Goal: Task Accomplishment & Management: Manage account settings

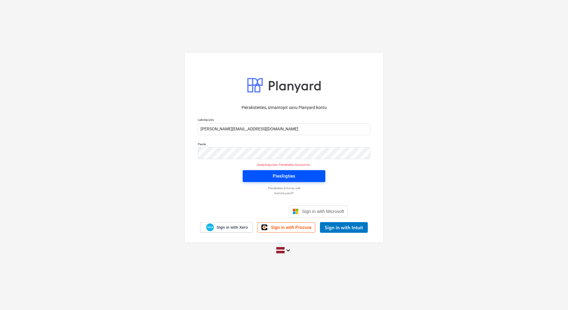
click at [311, 175] on span "Pieslēgties" at bounding box center [284, 176] width 68 height 8
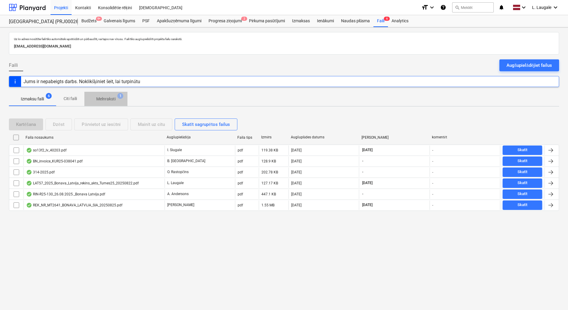
click at [109, 102] on p "Melnraksti" at bounding box center [105, 99] width 19 height 6
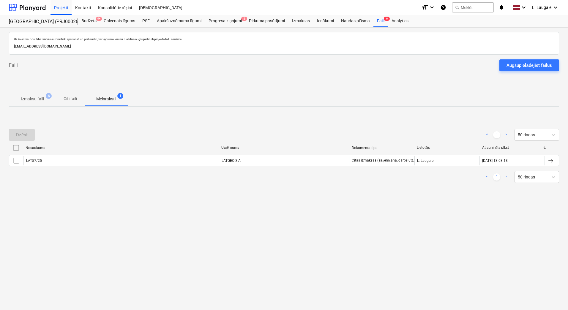
click at [44, 101] on span "Izmaksu faili 6" at bounding box center [32, 99] width 33 height 6
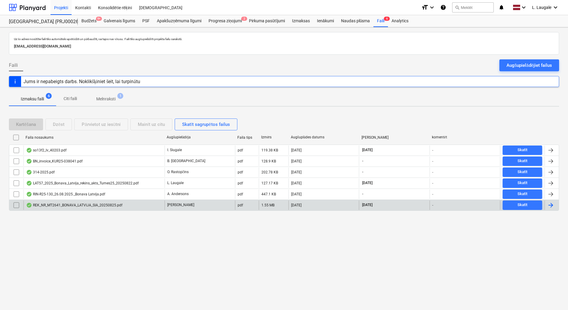
click at [150, 203] on div "REK_NR_MT2641_BONAVA_LATVIJA_SIA_20250825.pdf" at bounding box center [93, 206] width 141 height 10
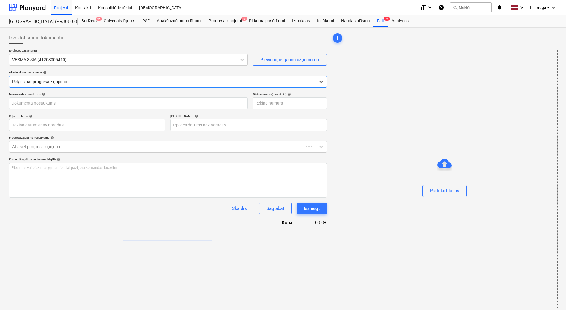
type input "MT2641"
type input "[DATE]"
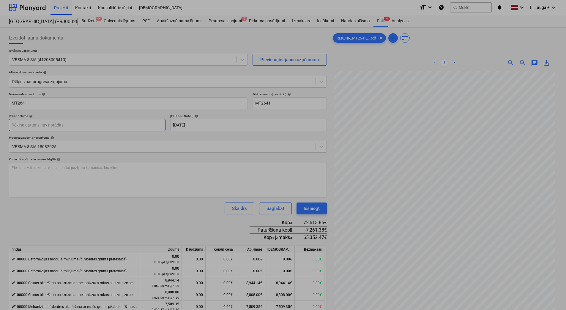
click at [76, 124] on body "Projekti Kontakti Konsolidētie rēķini Iesūtne format_size keyboard_arrow_down h…" at bounding box center [283, 155] width 566 height 310
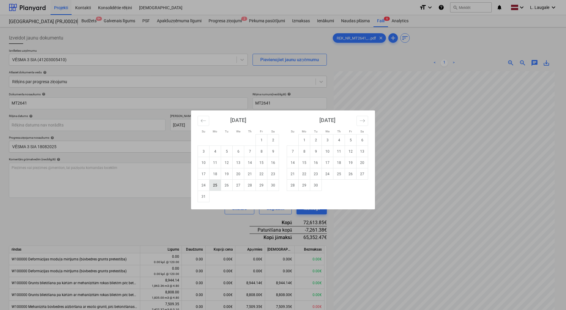
click at [212, 188] on td "25" at bounding box center [215, 185] width 12 height 11
type input "[DATE]"
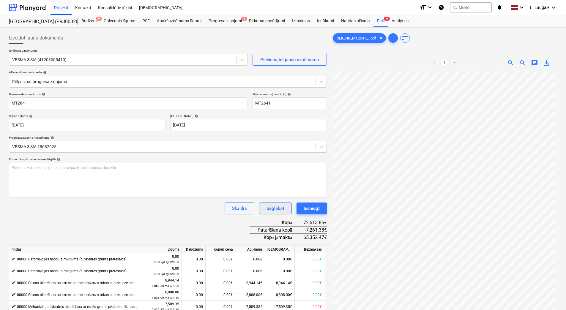
click at [275, 207] on div "Saglabāt" at bounding box center [276, 209] width 18 height 8
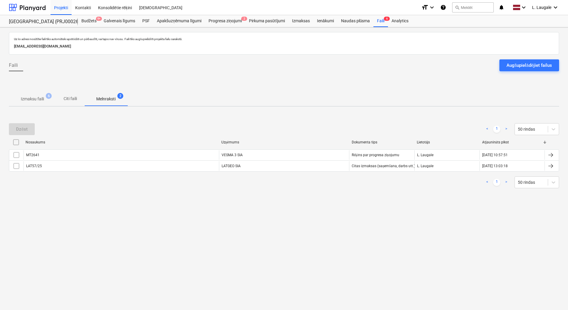
click at [41, 101] on p "Izmaksu faili" at bounding box center [32, 99] width 23 height 6
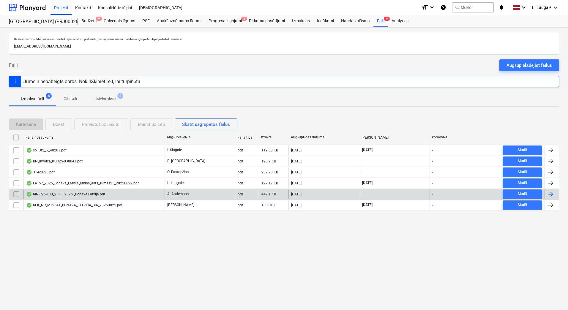
click at [89, 191] on div "RIN-R25-130_26.08.2025._Bonava Latvija.pdf" at bounding box center [93, 195] width 141 height 10
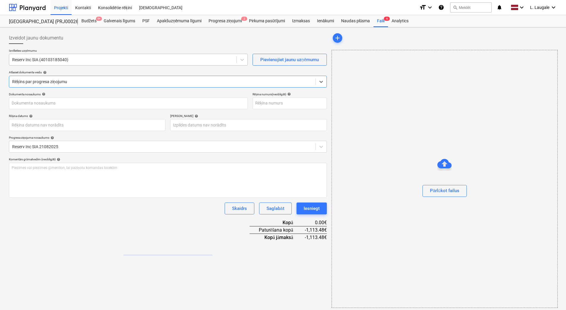
type input "RIN-R25-130"
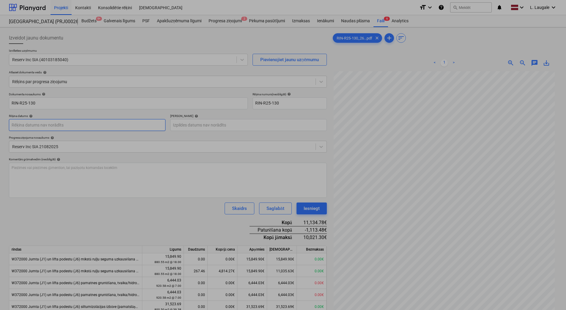
click at [75, 126] on body "Projekti Kontakti Konsolidētie rēķini Iesūtne format_size keyboard_arrow_down h…" at bounding box center [283, 155] width 566 height 310
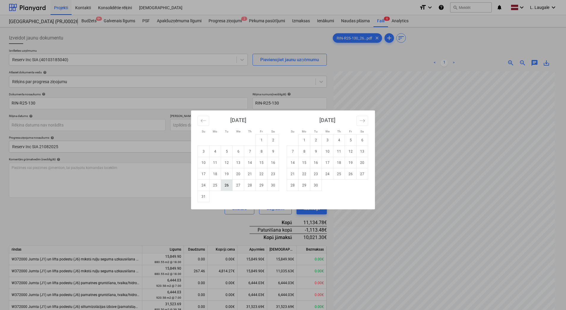
click at [227, 187] on td "26" at bounding box center [227, 185] width 12 height 11
type input "[DATE]"
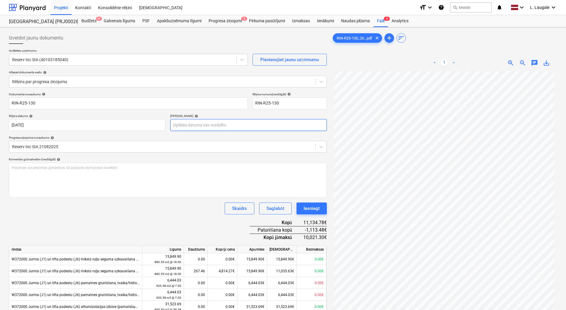
click at [206, 126] on body "Projekti Kontakti Konsolidētie rēķini Iesūtne format_size keyboard_arrow_down h…" at bounding box center [283, 155] width 566 height 310
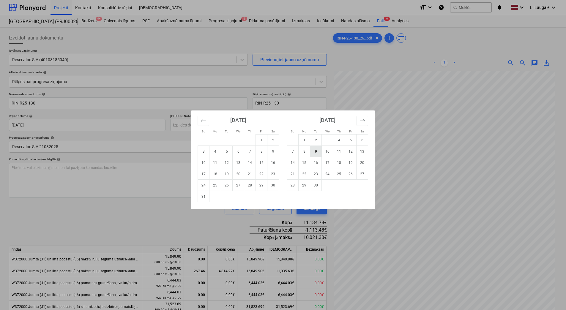
click at [317, 153] on td "9" at bounding box center [316, 151] width 12 height 11
type input "[DATE]"
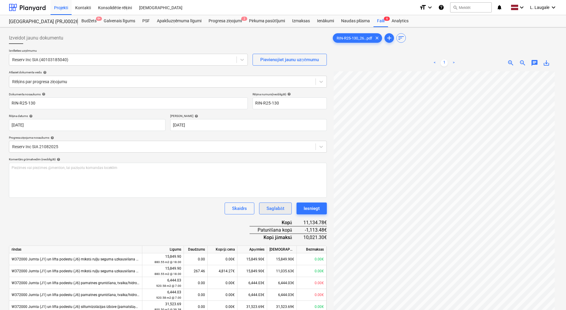
click at [280, 206] on div "Saglabāt" at bounding box center [276, 209] width 18 height 8
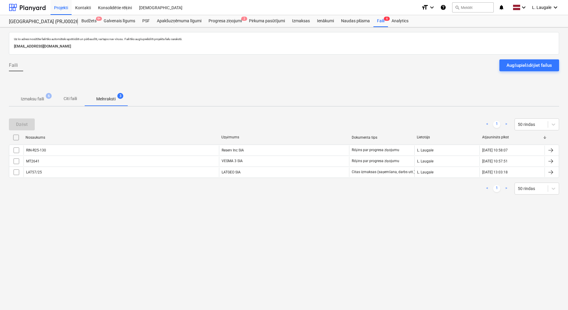
click at [37, 100] on p "Izmaksu faili" at bounding box center [32, 99] width 23 height 6
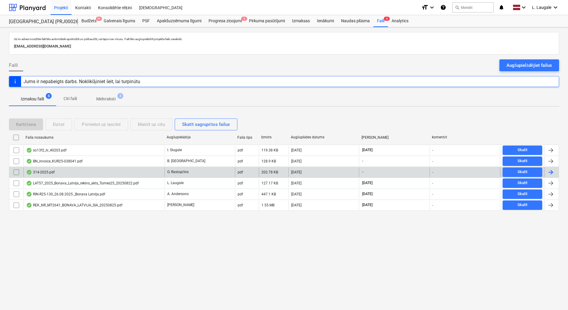
click at [104, 171] on div "314-2025.pdf" at bounding box center [93, 173] width 141 height 10
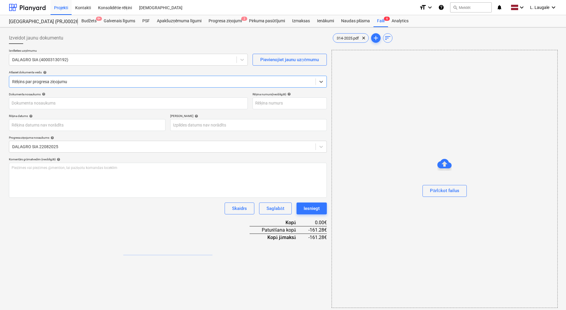
type input "40003130192"
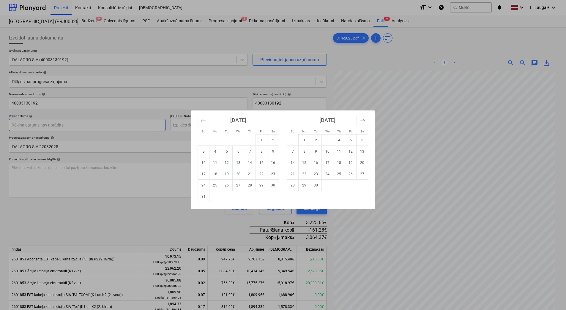
click at [73, 121] on body "Projekti Kontakti Konsolidētie rēķini Iesūtne format_size keyboard_arrow_down h…" at bounding box center [283, 155] width 566 height 310
click at [217, 187] on td "25" at bounding box center [215, 185] width 12 height 11
type input "[DATE]"
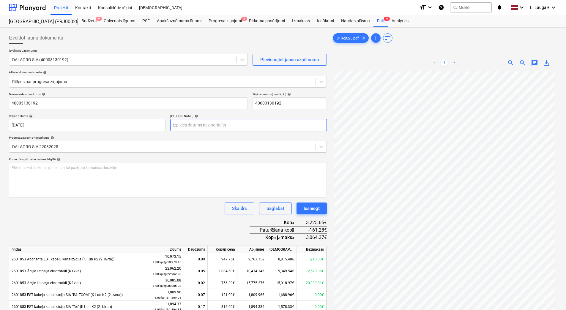
click at [214, 124] on body "Projekti Kontakti Konsolidētie rēķini Iesūtne format_size keyboard_arrow_down h…" at bounding box center [283, 155] width 566 height 310
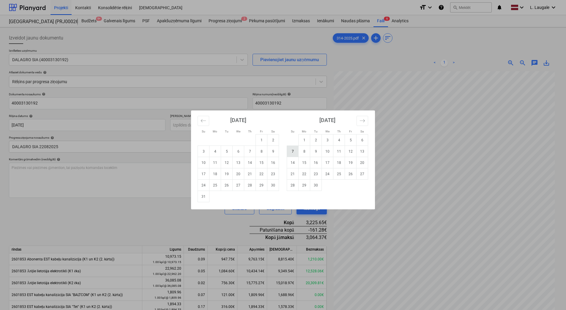
click at [295, 153] on td "7" at bounding box center [293, 151] width 12 height 11
type input "[DATE]"
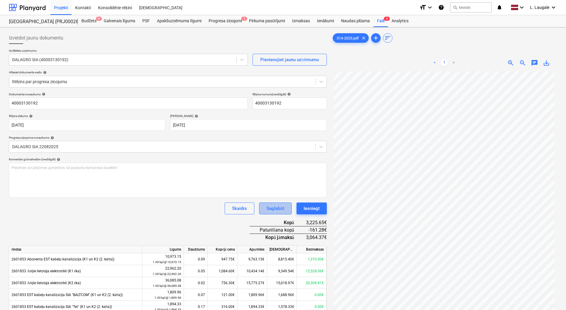
click at [269, 209] on div "Saglabāt" at bounding box center [276, 209] width 18 height 8
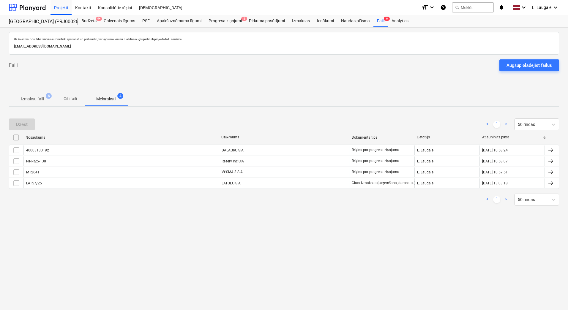
click at [32, 102] on p "Izmaksu faili" at bounding box center [32, 99] width 23 height 6
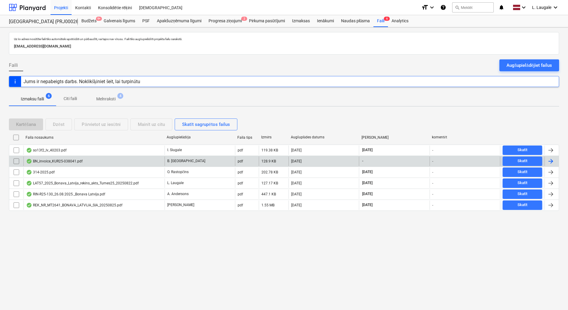
click at [97, 160] on div "BN_invoice_KUR25-038041.pdf" at bounding box center [93, 162] width 141 height 10
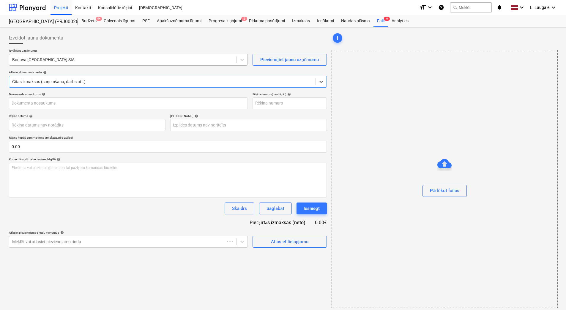
click at [87, 64] on div "Bonava [GEOGRAPHIC_DATA] SIA" at bounding box center [122, 60] width 227 height 8
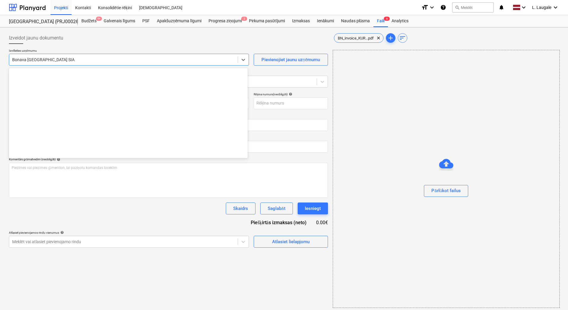
type input "KUR25-038041"
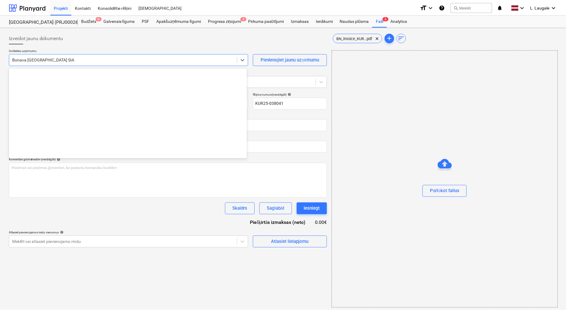
scroll to position [1092, 0]
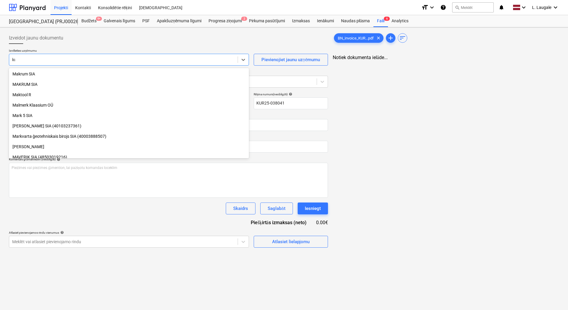
type input "kur"
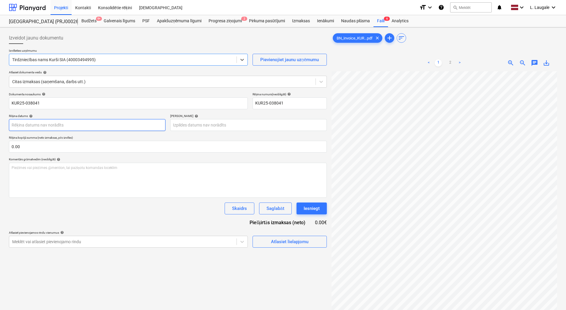
click at [111, 124] on body "Projekti Kontakti Konsolidētie rēķini Iesūtne format_size keyboard_arrow_down h…" at bounding box center [283, 155] width 566 height 310
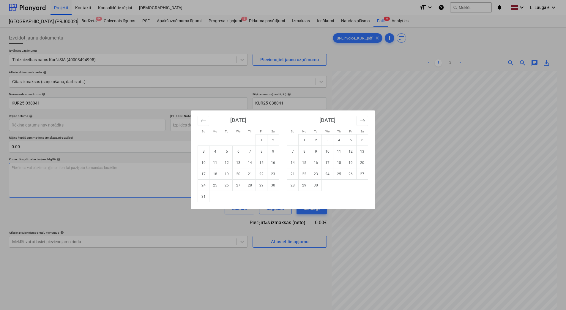
click at [263, 173] on td "22" at bounding box center [262, 173] width 12 height 11
type input "[DATE]"
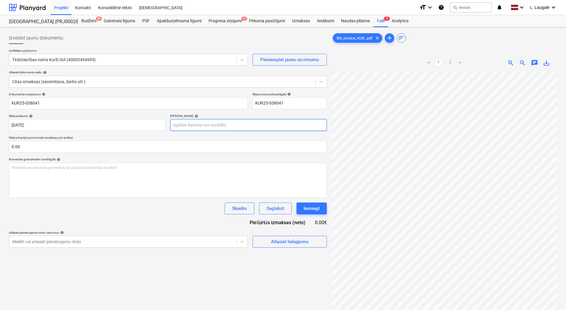
click at [234, 124] on body "Projekti Kontakti Konsolidētie rēķini Iesūtne format_size keyboard_arrow_down h…" at bounding box center [283, 155] width 566 height 310
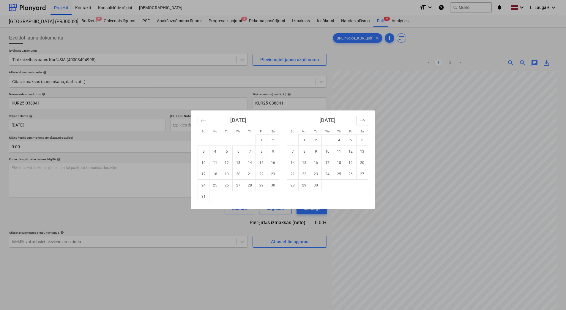
click at [360, 124] on button "Move forward to switch to the next month." at bounding box center [363, 121] width 12 height 10
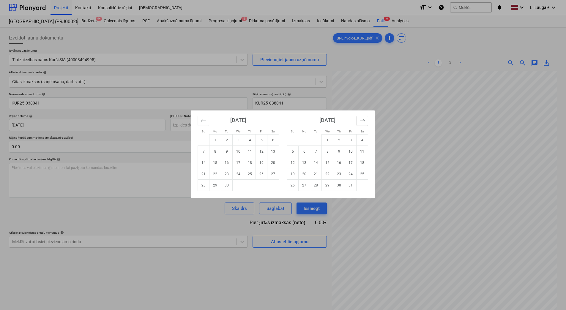
click at [360, 124] on button "Move forward to switch to the next month." at bounding box center [363, 121] width 12 height 10
click at [359, 117] on button "Move forward to switch to the next month." at bounding box center [363, 121] width 12 height 10
click at [364, 118] on icon "Move forward to switch to the next month." at bounding box center [363, 121] width 6 height 6
click at [363, 117] on button "Move forward to switch to the next month." at bounding box center [363, 121] width 12 height 10
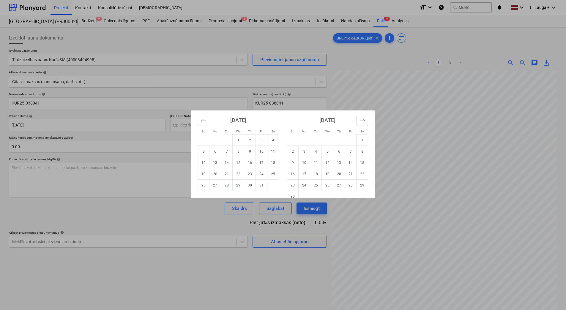
click at [363, 118] on icon "Move forward to switch to the next month." at bounding box center [363, 121] width 6 height 6
click at [264, 123] on div "[DATE]" at bounding box center [238, 123] width 81 height 24
click at [262, 107] on div "Su Mo Tu We Th Fr Sa Su Mo Tu We Th Fr Sa [DATE] 1 2 3 4 5 6 7 8 9 10 11 12 13 …" at bounding box center [283, 155] width 566 height 310
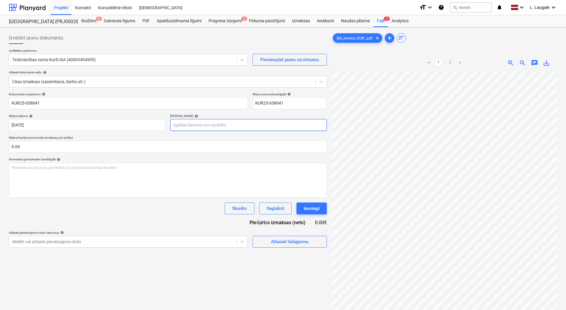
click at [258, 127] on body "Projekti Kontakti Konsolidētie rēķini Iesūtne format_size keyboard_arrow_down h…" at bounding box center [283, 155] width 566 height 310
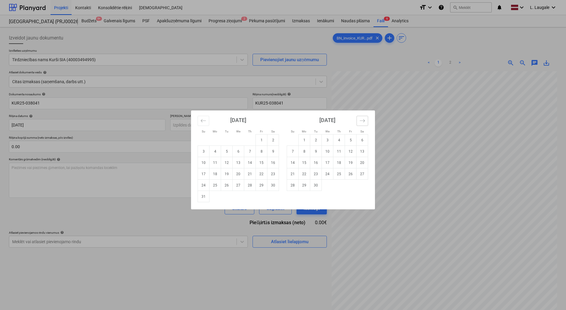
click at [361, 119] on icon "Move forward to switch to the next month." at bounding box center [363, 121] width 6 height 6
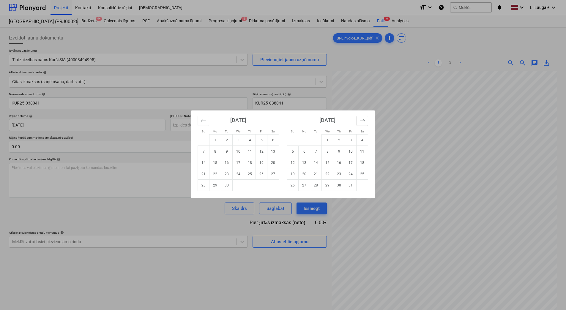
click at [361, 119] on icon "Move forward to switch to the next month." at bounding box center [363, 121] width 6 height 6
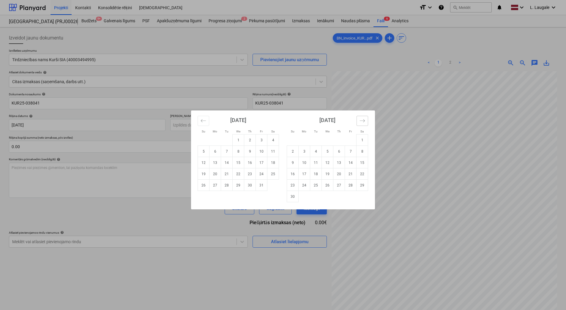
click at [361, 119] on icon "Move forward to switch to the next month." at bounding box center [363, 121] width 6 height 6
click at [362, 163] on td "20" at bounding box center [363, 162] width 12 height 11
type input "[DATE]"
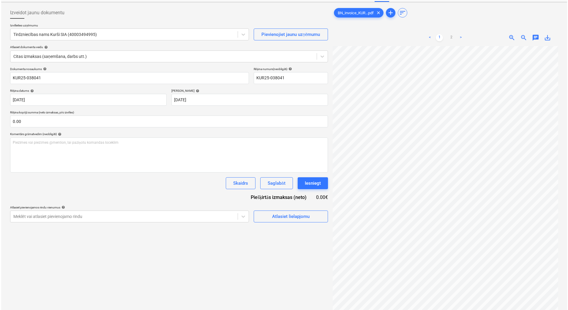
scroll to position [59, 0]
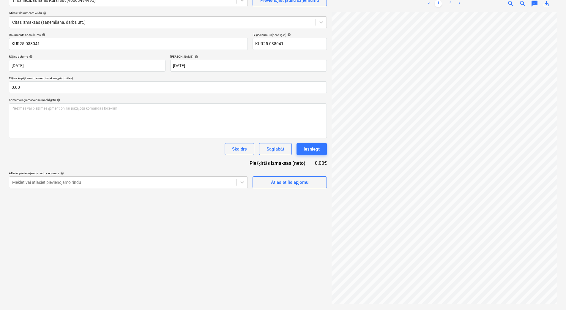
click at [450, 6] on link "2" at bounding box center [450, 3] width 7 height 7
click at [439, 3] on link "1" at bounding box center [438, 3] width 7 height 7
click at [286, 179] on div "Atlasiet lielapjomu" at bounding box center [289, 183] width 37 height 8
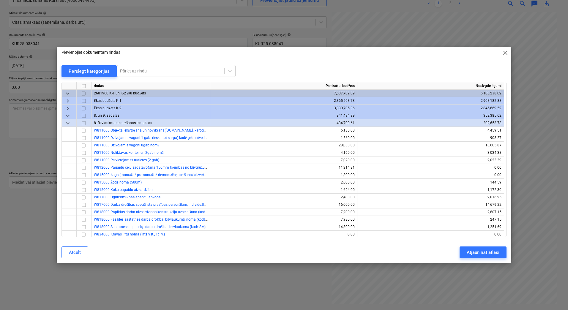
click at [67, 109] on span "keyboard_arrow_right" at bounding box center [67, 108] width 7 height 7
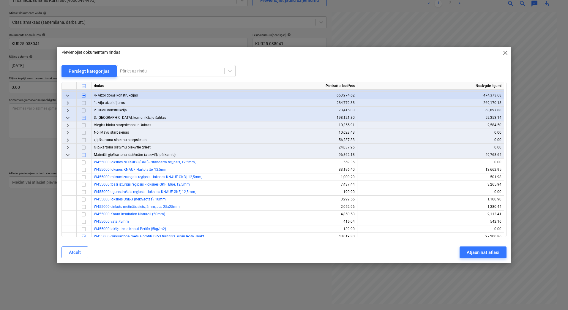
scroll to position [20, 0]
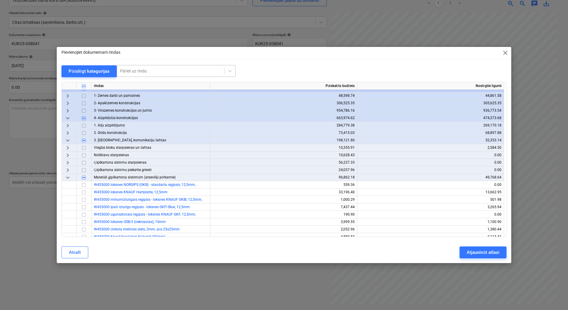
click at [149, 69] on div at bounding box center [170, 71] width 101 height 6
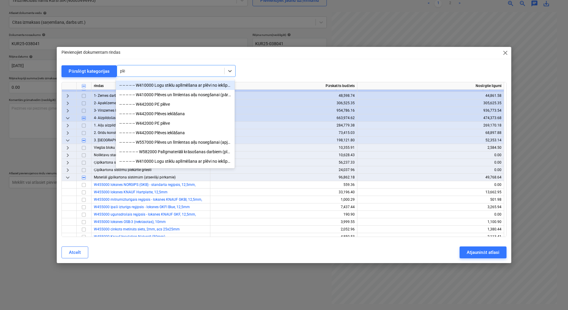
type input "plēv"
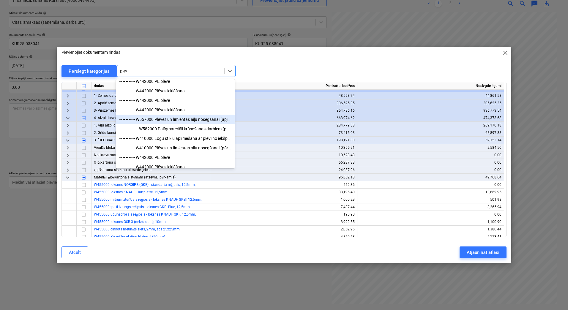
scroll to position [70, 0]
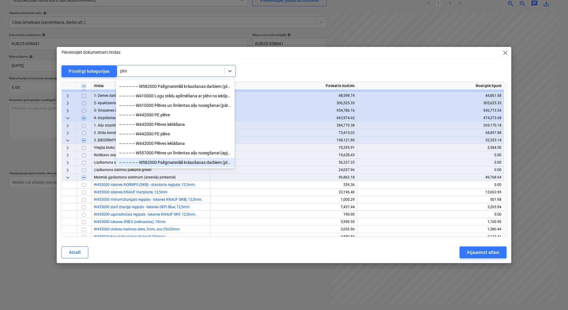
click at [190, 163] on div "-- -- -- -- -- -- W582000 Palīgmateriāli krāsošanas darbiem (plēves, līmlentas)" at bounding box center [175, 163] width 119 height 10
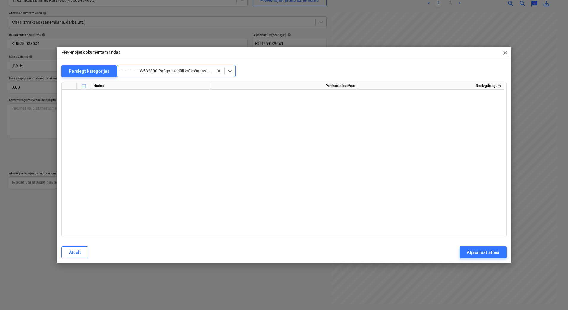
scroll to position [8164, 0]
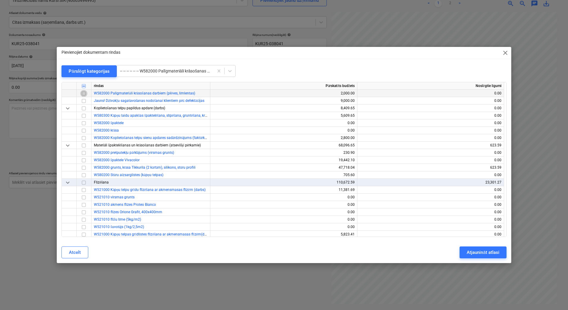
click at [84, 94] on input "checkbox" at bounding box center [83, 93] width 7 height 7
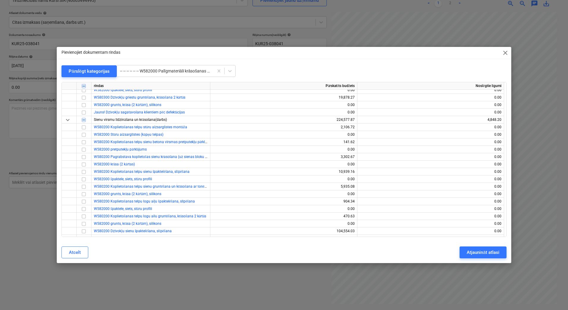
scroll to position [7906, 0]
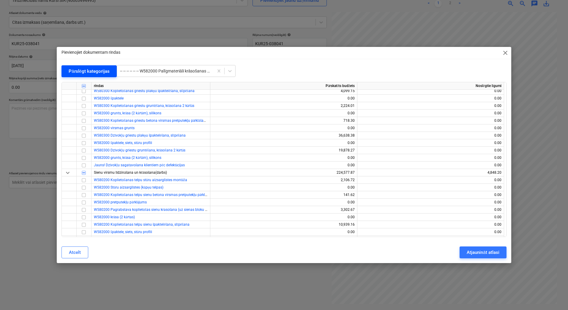
click at [92, 74] on div "Pārslēgt kategorijas" at bounding box center [89, 71] width 41 height 8
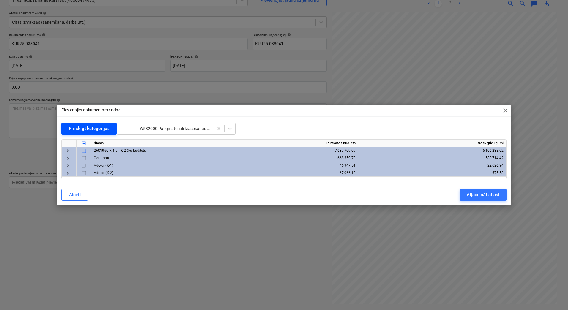
scroll to position [0, 0]
click at [67, 150] on span "keyboard_arrow_right" at bounding box center [67, 150] width 7 height 7
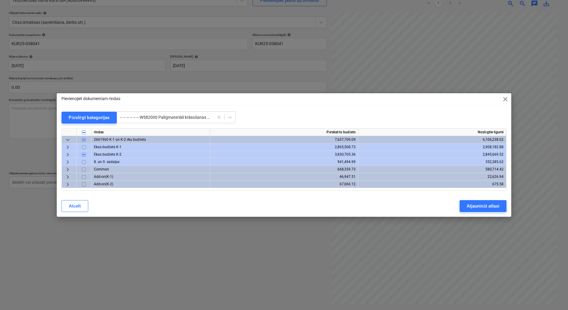
click at [67, 157] on span "keyboard_arrow_right" at bounding box center [67, 154] width 7 height 7
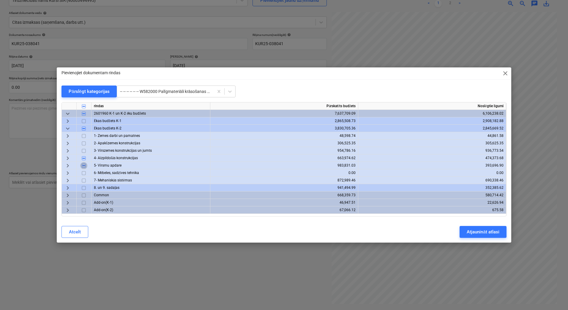
click at [82, 165] on input "checkbox" at bounding box center [83, 165] width 7 height 7
click at [83, 165] on input "checkbox" at bounding box center [83, 165] width 7 height 7
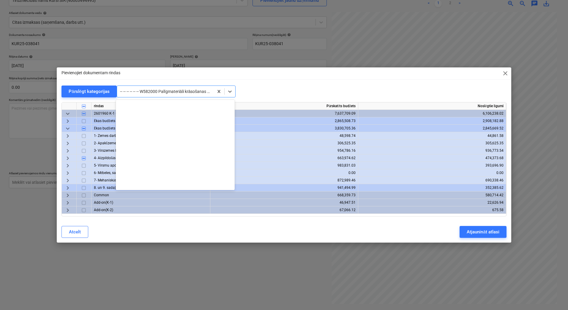
click at [151, 94] on div at bounding box center [165, 92] width 91 height 6
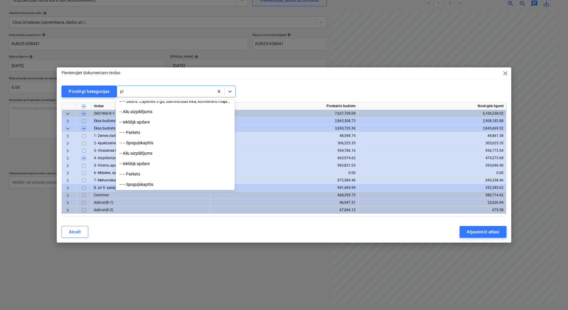
scroll to position [2407, 0]
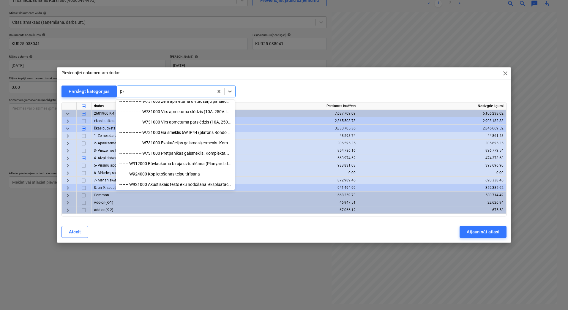
type input "plēv"
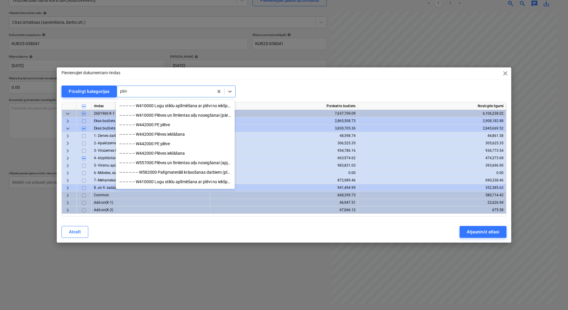
scroll to position [70, 0]
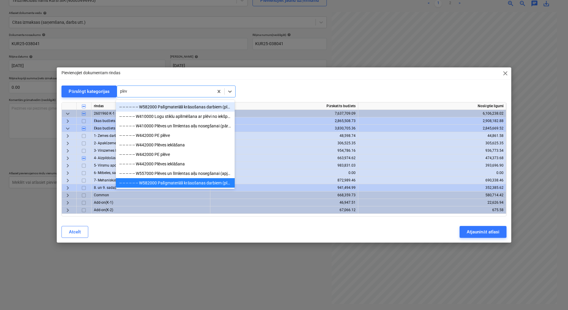
click at [179, 106] on div "-- -- -- -- -- -- W582000 Palīgmateriāli krāsošanas darbiem (plēves, līmlentas)" at bounding box center [175, 107] width 119 height 10
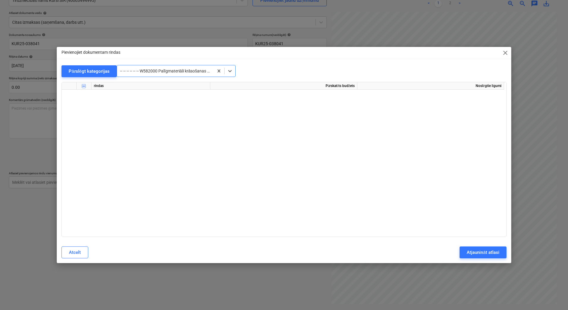
scroll to position [2942, 0]
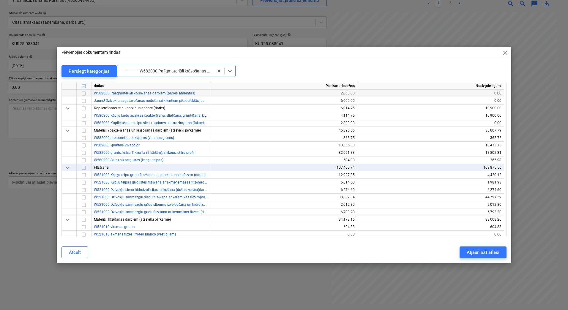
click at [85, 95] on input "checkbox" at bounding box center [83, 93] width 7 height 7
click at [479, 254] on div "Atjaunināt atlasi" at bounding box center [483, 253] width 32 height 8
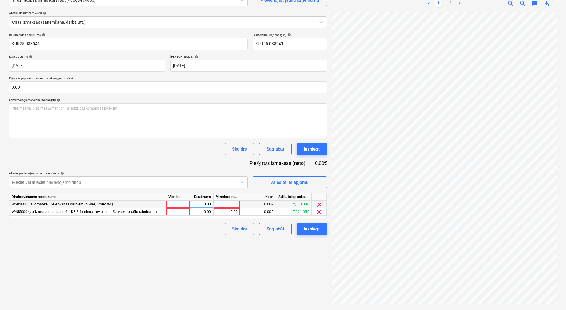
click at [186, 204] on div at bounding box center [178, 204] width 24 height 7
type input "1"
click at [188, 213] on div at bounding box center [178, 211] width 24 height 7
click at [196, 205] on div "0.00" at bounding box center [201, 204] width 19 height 7
click at [196, 209] on div "0.00" at bounding box center [201, 211] width 19 height 7
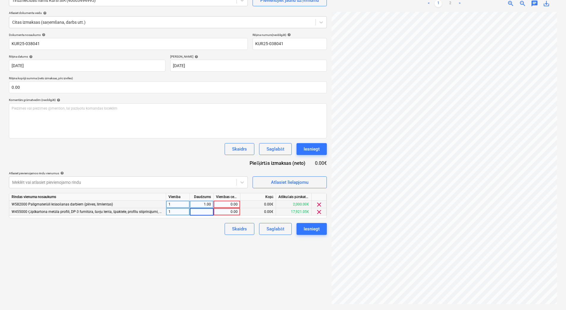
type input "1"
click at [232, 207] on div "0.00" at bounding box center [227, 204] width 22 height 7
click at [228, 203] on input at bounding box center [227, 204] width 26 height 7
type input "136.1"
click at [213, 237] on div "Izveidot jaunu dokumentu Izvēlieties uzņēmumu Tirdzniecības nams Kurši SIA (400…" at bounding box center [168, 139] width 323 height 338
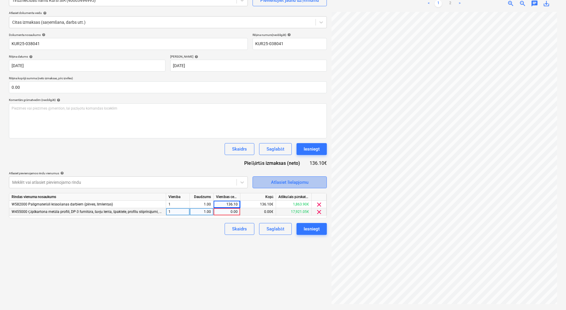
click at [299, 179] on div "Atlasiet lielapjomu" at bounding box center [289, 183] width 37 height 8
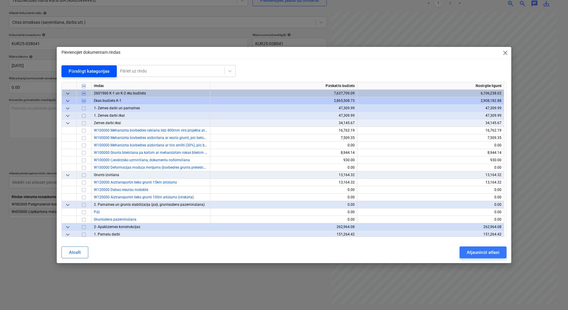
click at [79, 70] on div "Pārslēgt kategorijas" at bounding box center [89, 71] width 41 height 8
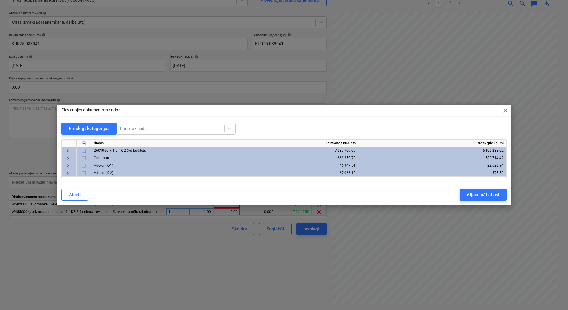
click at [70, 150] on span "keyboard_arrow_right" at bounding box center [67, 150] width 7 height 7
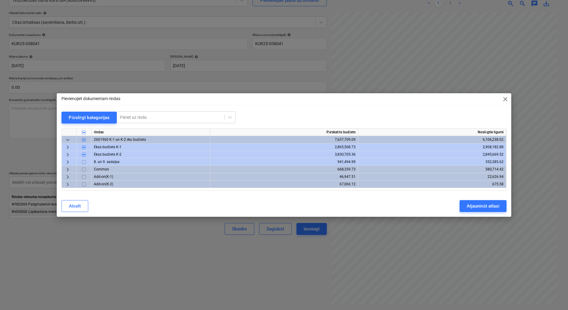
click at [70, 155] on span "keyboard_arrow_right" at bounding box center [67, 154] width 7 height 7
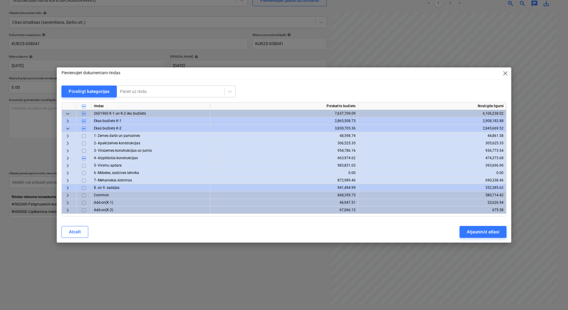
click at [70, 155] on span "keyboard_arrow_right" at bounding box center [67, 158] width 7 height 7
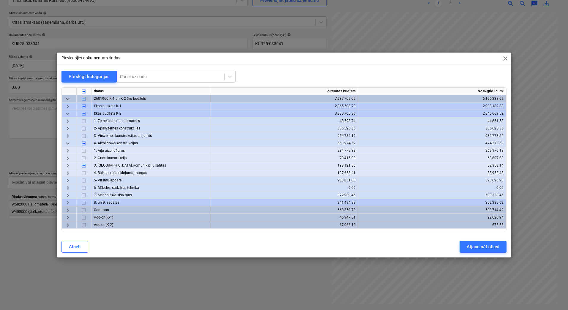
click at [69, 164] on span "keyboard_arrow_right" at bounding box center [67, 165] width 7 height 7
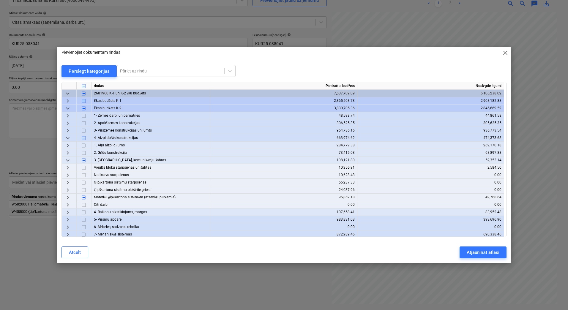
click at [69, 168] on span "keyboard_arrow_right" at bounding box center [67, 167] width 7 height 7
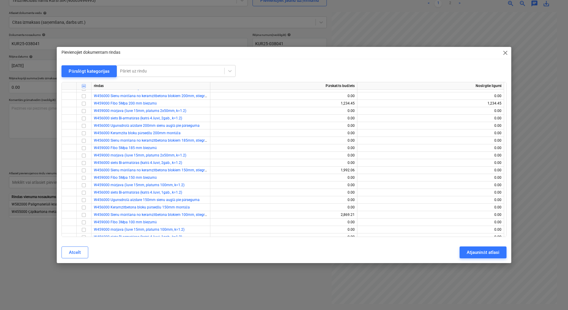
scroll to position [119, 0]
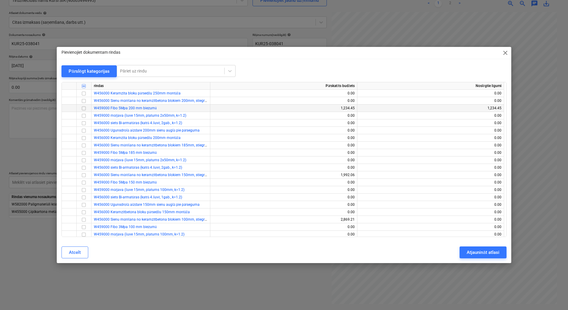
click at [83, 107] on input "checkbox" at bounding box center [83, 108] width 7 height 7
click at [477, 250] on div "Atjaunināt atlasi" at bounding box center [483, 253] width 32 height 8
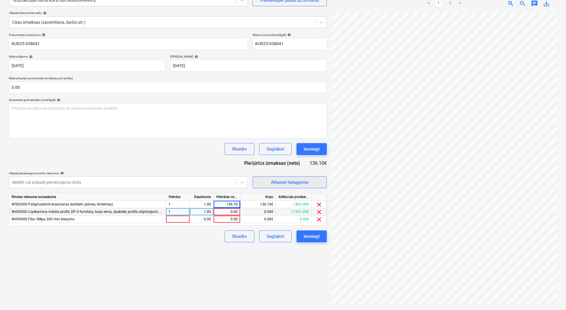
click at [277, 181] on div "Atlasiet lielapjomu" at bounding box center [289, 183] width 37 height 8
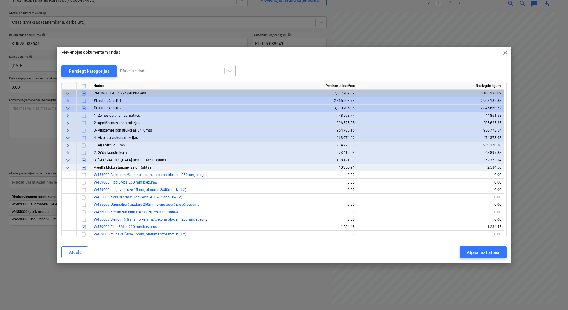
click at [174, 69] on div at bounding box center [170, 71] width 101 height 6
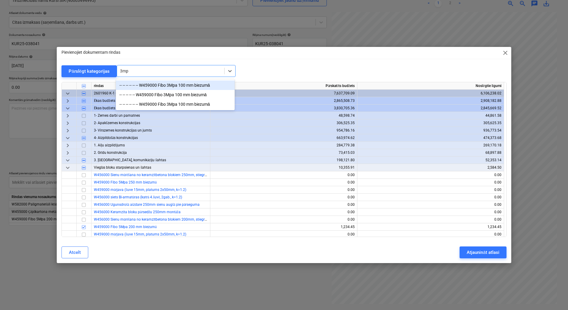
type input "3mpa"
click at [182, 86] on div "-- -- -- -- -- -- W459000 Fibo 3Mpa 100 mm biezumā" at bounding box center [175, 86] width 119 height 10
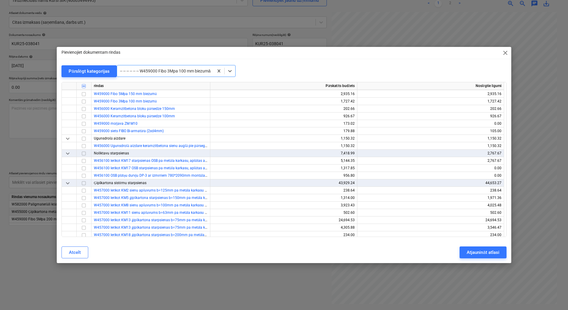
scroll to position [1909, 0]
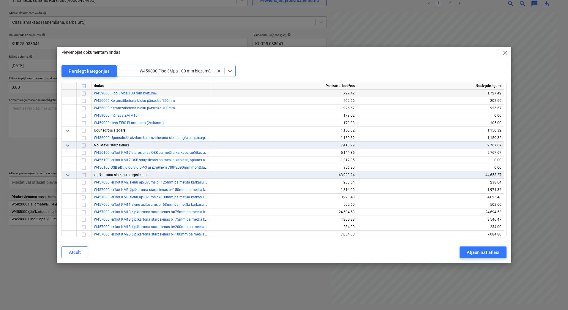
click at [83, 93] on input "checkbox" at bounding box center [83, 93] width 7 height 7
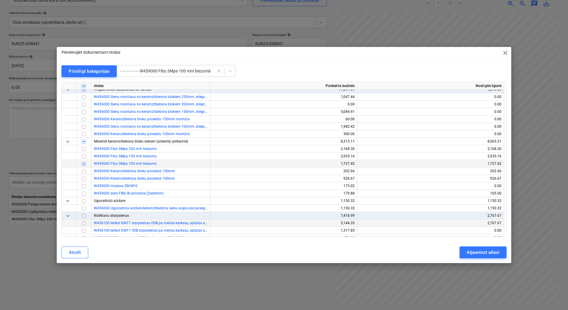
scroll to position [1830, 0]
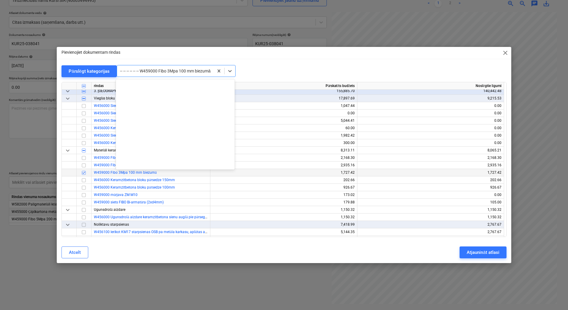
click at [160, 75] on div "-- -- -- -- -- -- W459000 Fibo 3Mpa 100 mm biezumā" at bounding box center [165, 71] width 97 height 8
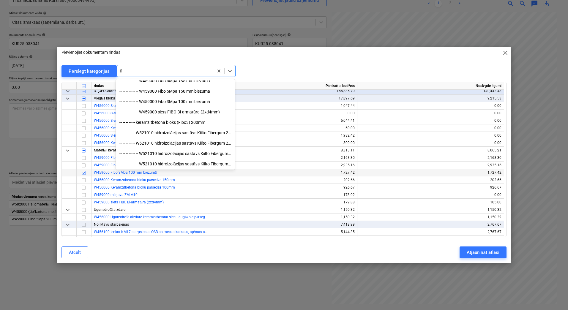
type input "f"
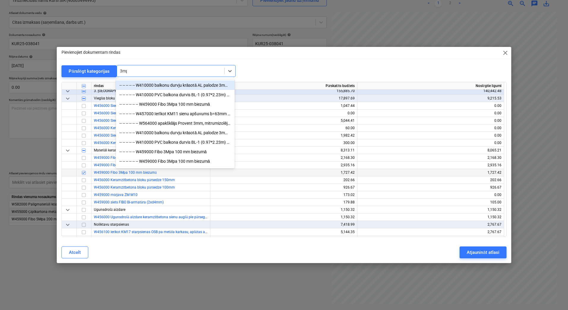
type input "3mpa"
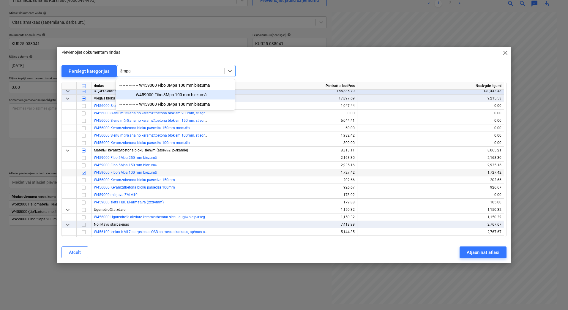
click at [166, 96] on div "-- -- -- -- -- W459000 Fibo 3Mpa 100 mm biezumā" at bounding box center [175, 95] width 119 height 10
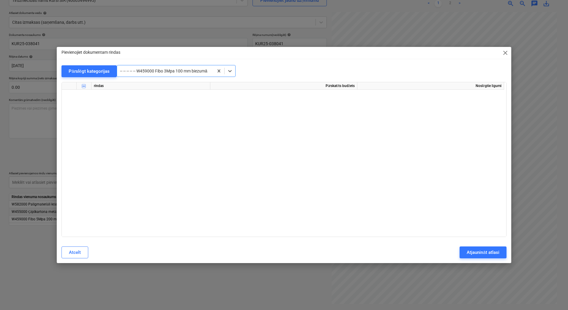
scroll to position [6916, 0]
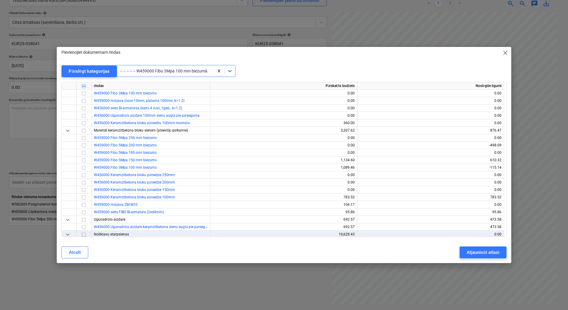
click at [186, 72] on div at bounding box center [165, 71] width 91 height 6
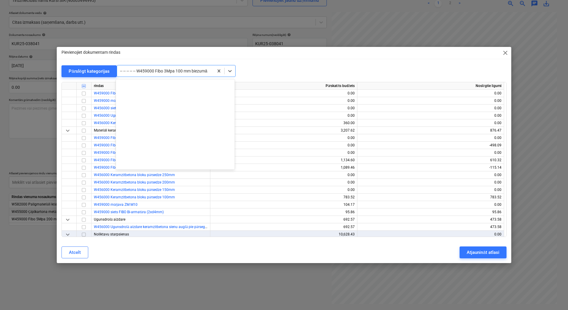
scroll to position [9682, 0]
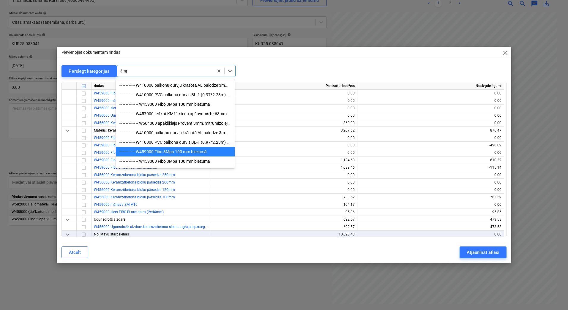
type input "3mpa"
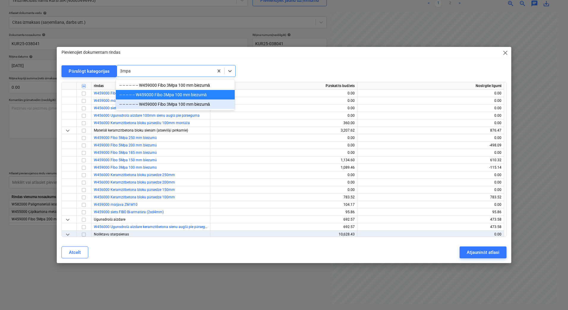
click at [196, 105] on div "-- -- -- -- -- -- W459000 Fibo 3Mpa 100 mm biezumā" at bounding box center [175, 105] width 119 height 10
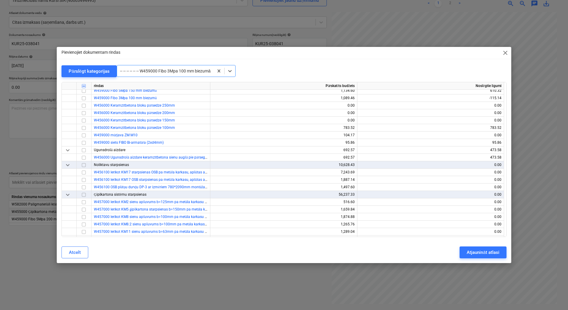
scroll to position [6990, 0]
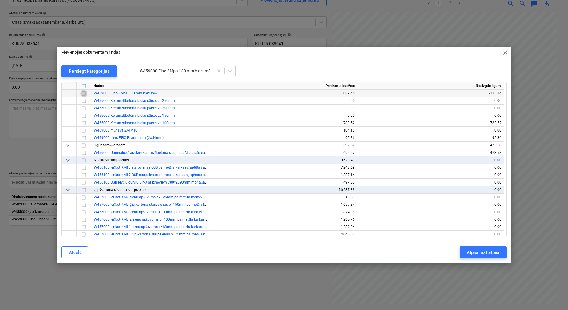
click at [83, 94] on input "checkbox" at bounding box center [83, 93] width 7 height 7
click at [469, 254] on div "Atjaunināt atlasi" at bounding box center [483, 253] width 32 height 8
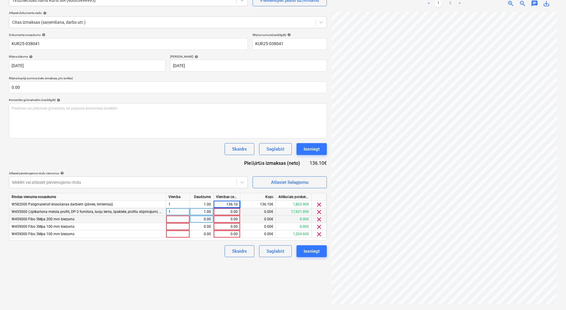
click at [316, 219] on span "clear" at bounding box center [319, 219] width 7 height 7
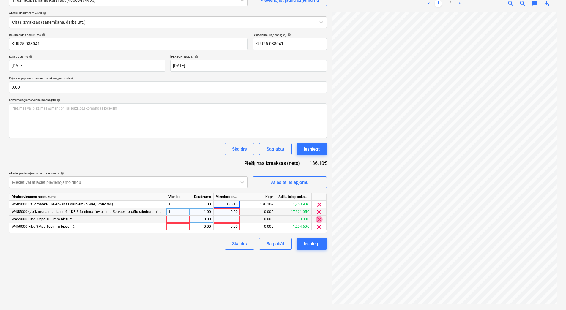
click at [316, 219] on span "clear" at bounding box center [319, 219] width 7 height 7
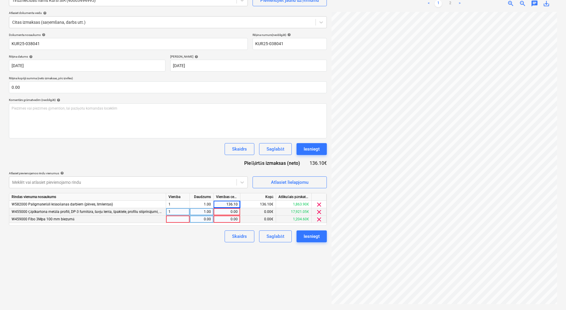
click at [185, 219] on div at bounding box center [178, 219] width 24 height 7
type input "1"
click at [196, 219] on div "0.00" at bounding box center [201, 219] width 19 height 7
type input "1"
click at [220, 220] on div "0.00" at bounding box center [227, 219] width 22 height 7
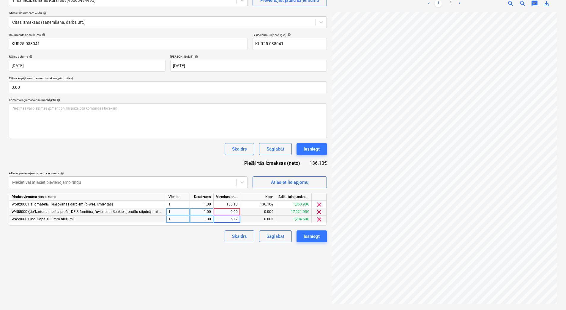
type input "50.73"
click at [206, 254] on div "Izveidot jaunu dokumentu Izvēlieties uzņēmumu Tirdzniecības nams Kurši SIA (400…" at bounding box center [168, 139] width 323 height 338
click at [450, 7] on div "< 1 2 >" at bounding box center [444, 3] width 72 height 17
click at [450, 4] on link "2" at bounding box center [450, 3] width 7 height 7
click at [440, 3] on link "1" at bounding box center [438, 3] width 7 height 7
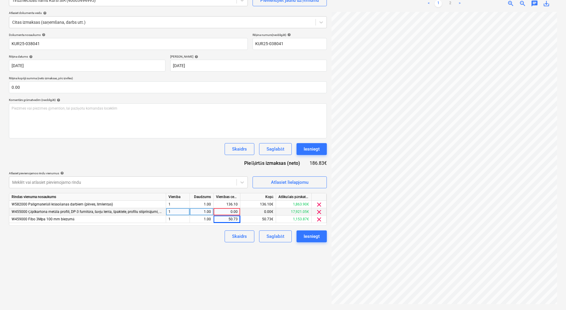
click at [155, 256] on div "Izveidot jaunu dokumentu Izvēlieties uzņēmumu Tirdzniecības nams Kurši SIA (400…" at bounding box center [168, 139] width 323 height 338
click at [287, 178] on button "Atlasiet lielapjomu" at bounding box center [290, 182] width 74 height 12
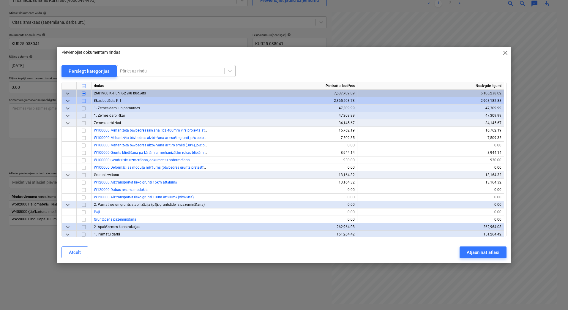
click at [171, 71] on div at bounding box center [170, 71] width 101 height 6
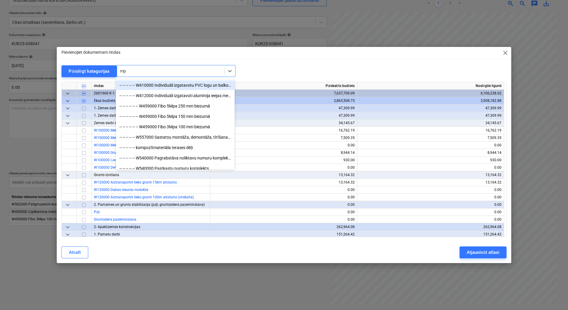
type input "m"
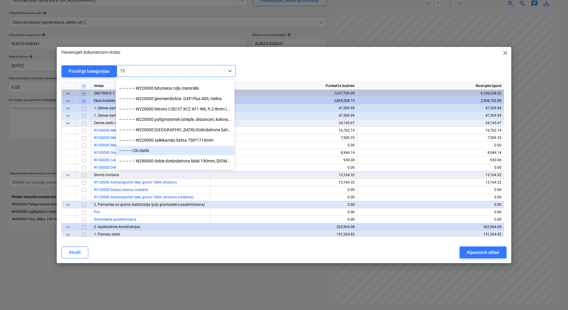
scroll to position [139, 0]
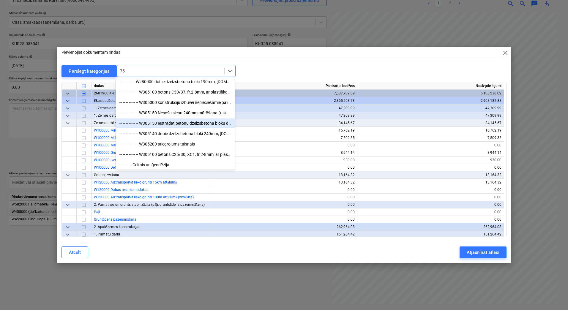
type input "75"
click at [258, 63] on div "Pievienojiet dokumentam rindas close Pārslēgt kategorijas All selected options …" at bounding box center [284, 155] width 455 height 216
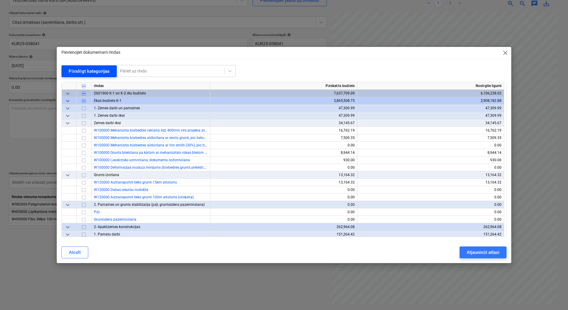
click at [75, 75] on div "Pārslēgt kategorijas" at bounding box center [89, 71] width 41 height 8
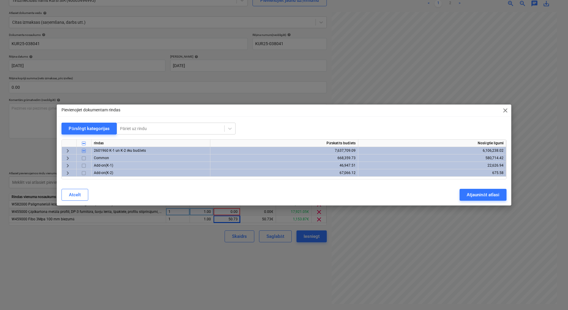
click at [68, 152] on span "keyboard_arrow_right" at bounding box center [67, 150] width 7 height 7
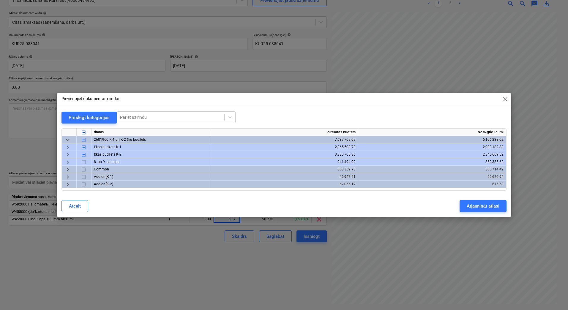
click at [68, 149] on span "keyboard_arrow_right" at bounding box center [67, 147] width 7 height 7
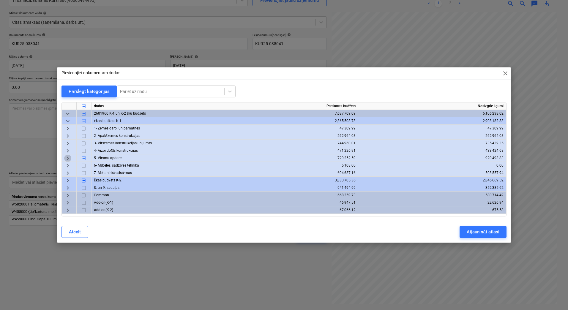
click at [67, 158] on span "keyboard_arrow_right" at bounding box center [67, 158] width 7 height 7
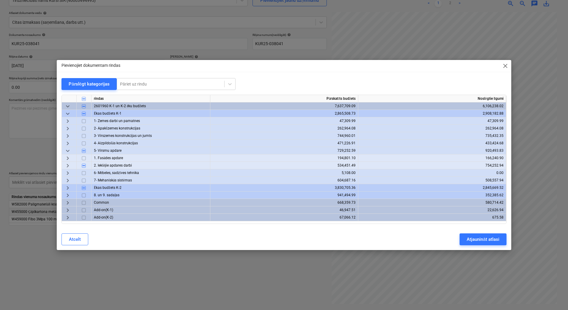
click at [67, 165] on span "keyboard_arrow_right" at bounding box center [67, 165] width 7 height 7
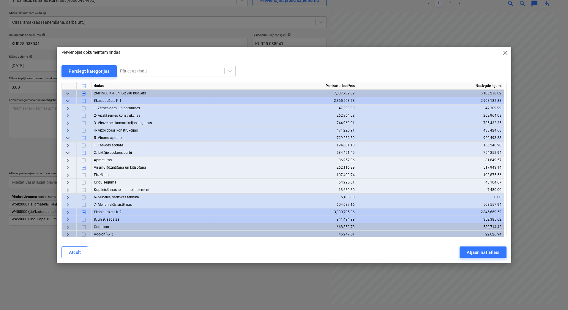
click at [68, 157] on span "keyboard_arrow_right" at bounding box center [67, 160] width 7 height 7
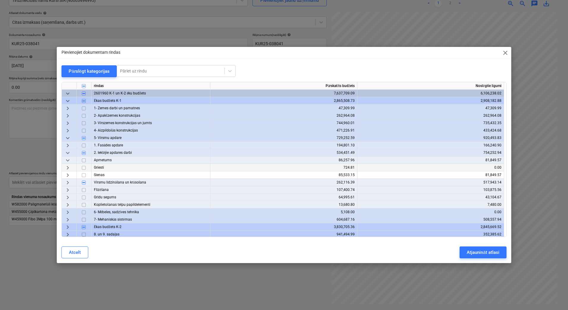
click at [67, 167] on span "keyboard_arrow_right" at bounding box center [67, 167] width 7 height 7
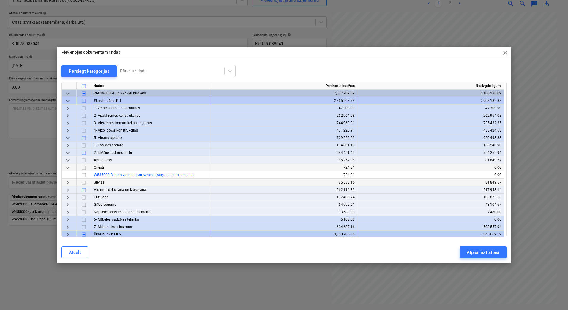
click at [67, 183] on span "keyboard_arrow_right" at bounding box center [67, 182] width 7 height 7
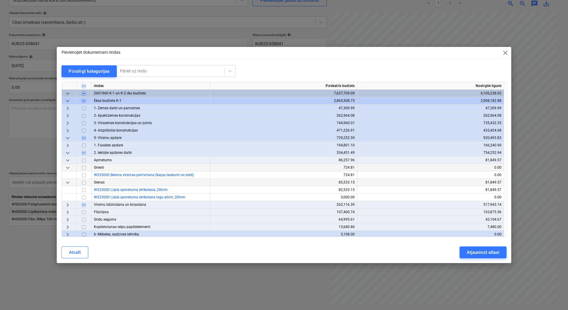
click at [69, 206] on span "keyboard_arrow_right" at bounding box center [67, 204] width 7 height 7
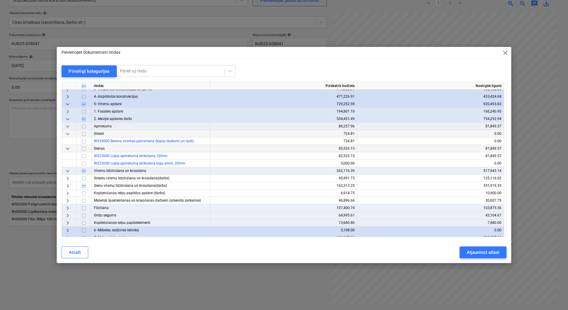
scroll to position [40, 0]
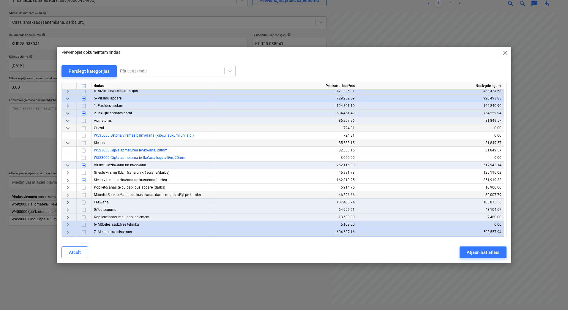
click at [69, 195] on span "keyboard_arrow_right" at bounding box center [67, 195] width 7 height 7
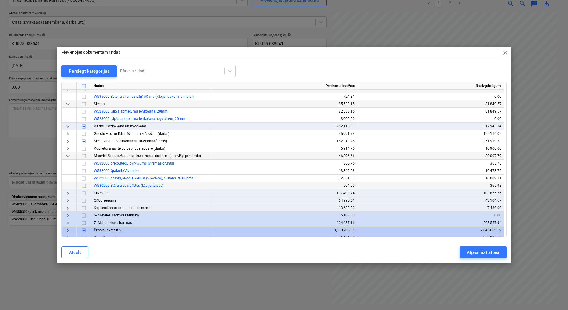
scroll to position [79, 0]
click at [85, 169] on input "checkbox" at bounding box center [83, 170] width 7 height 7
click at [484, 257] on button "Atjaunināt atlasi" at bounding box center [483, 253] width 47 height 12
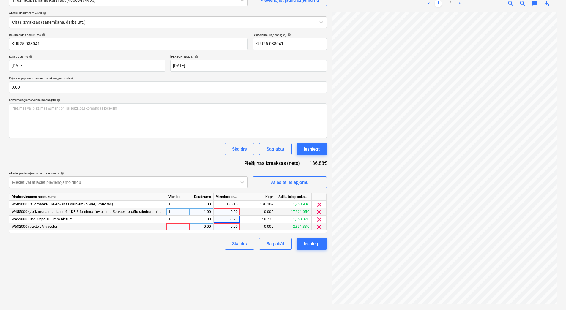
click at [318, 227] on span "clear" at bounding box center [319, 226] width 7 height 7
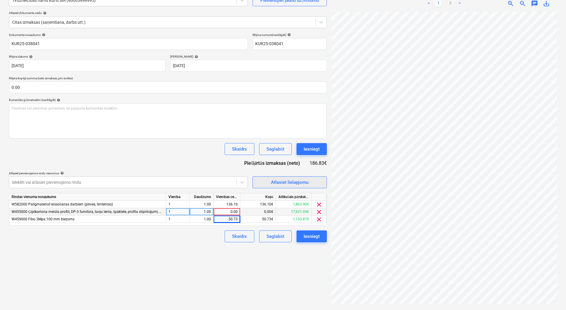
click at [293, 182] on div "Atlasiet lielapjomu" at bounding box center [289, 183] width 37 height 8
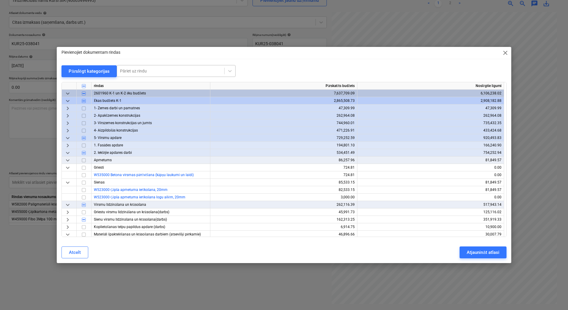
click at [176, 75] on div "Pāriet uz rindu" at bounding box center [170, 71] width 107 height 8
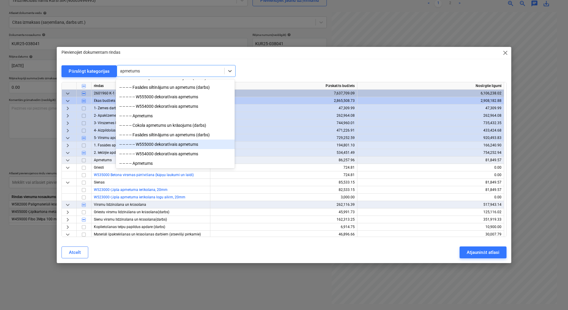
scroll to position [11, 0]
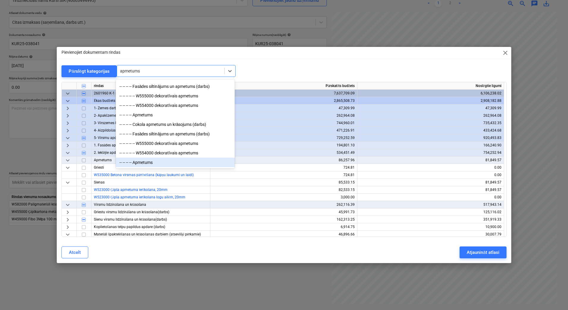
type input "apmetums"
click at [450, 271] on div "Pievienojiet dokumentam rindas close Pārslēgt kategorijas option -- -- -- -- Ap…" at bounding box center [284, 155] width 568 height 310
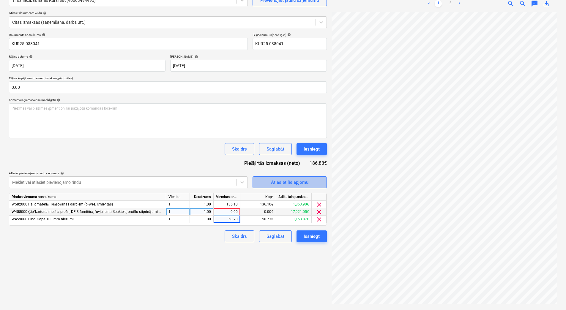
click at [284, 179] on div "Atlasiet lielapjomu" at bounding box center [289, 183] width 37 height 8
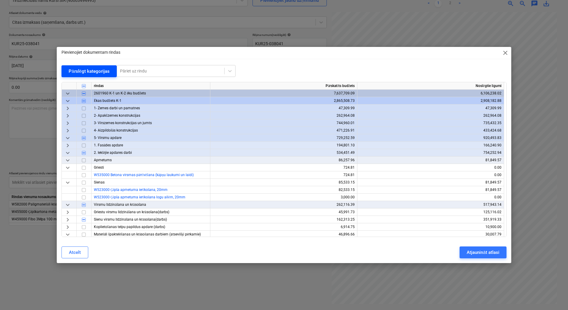
click at [88, 73] on div "Pārslēgt kategorijas" at bounding box center [89, 71] width 41 height 8
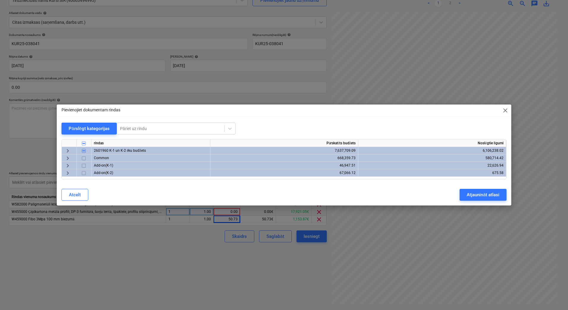
click at [68, 149] on span "keyboard_arrow_right" at bounding box center [67, 150] width 7 height 7
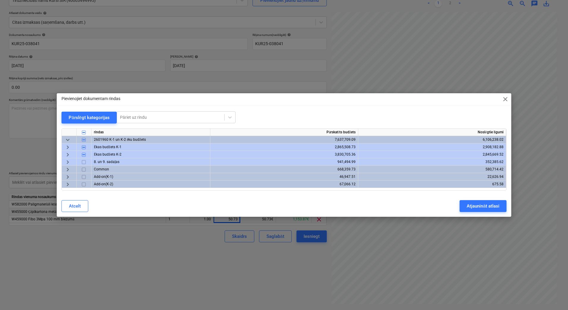
click at [68, 145] on span "keyboard_arrow_right" at bounding box center [67, 147] width 7 height 7
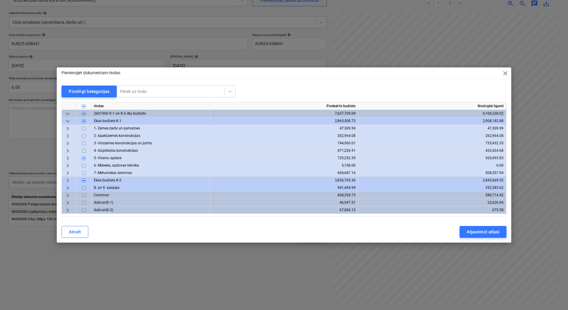
click at [68, 155] on span "keyboard_arrow_right" at bounding box center [67, 158] width 7 height 7
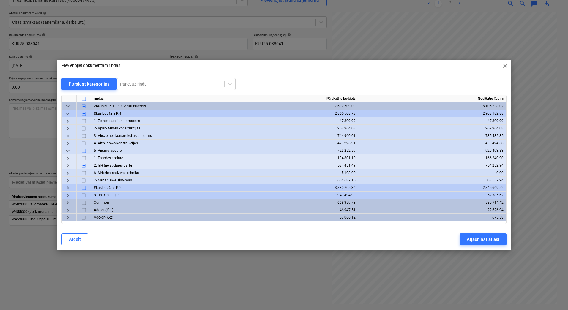
click at [68, 166] on span "keyboard_arrow_right" at bounding box center [67, 165] width 7 height 7
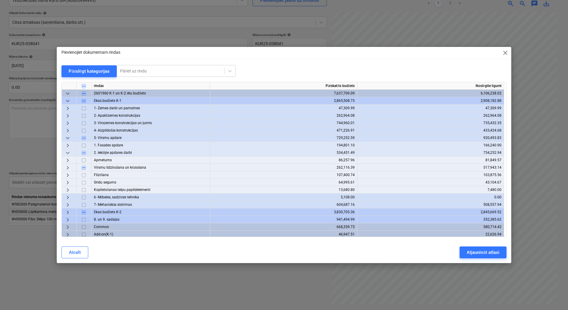
click at [68, 167] on span "keyboard_arrow_right" at bounding box center [67, 167] width 7 height 7
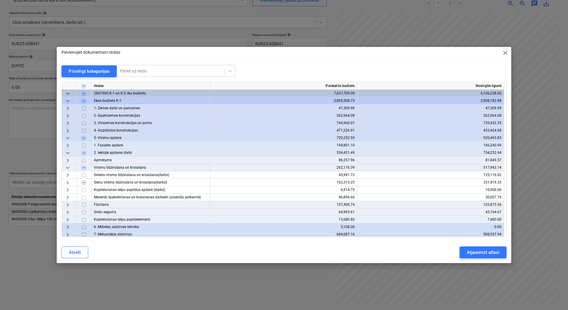
click at [68, 167] on span "keyboard_arrow_down" at bounding box center [67, 167] width 7 height 7
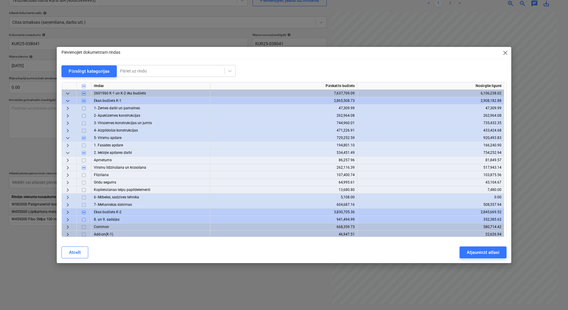
click at [69, 177] on span "keyboard_arrow_right" at bounding box center [67, 175] width 7 height 7
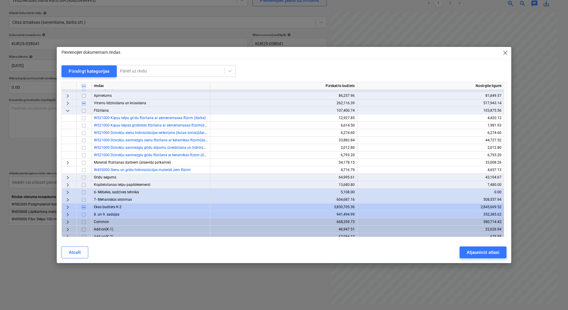
scroll to position [68, 0]
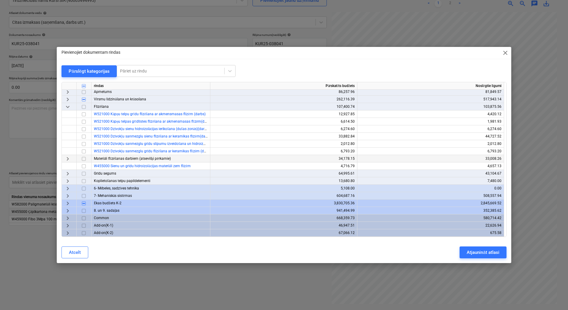
click at [70, 157] on span "keyboard_arrow_right" at bounding box center [67, 158] width 7 height 7
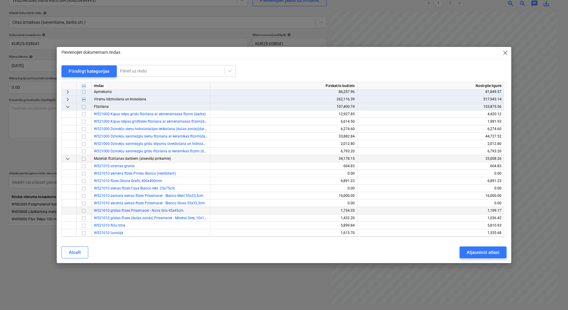
click at [82, 212] on input "checkbox" at bounding box center [83, 210] width 7 height 7
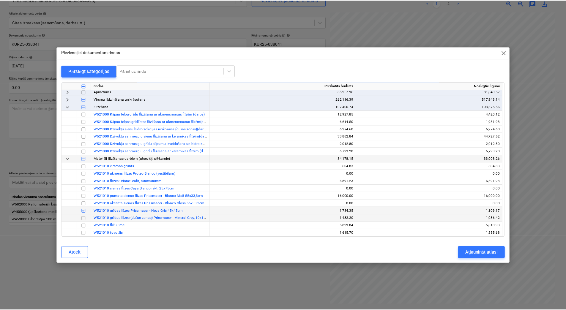
scroll to position [88, 0]
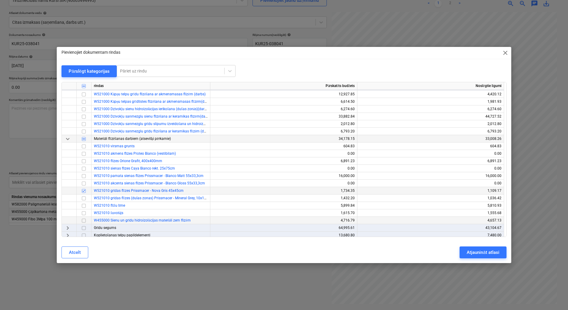
drag, startPoint x: 85, startPoint y: 213, endPoint x: 143, endPoint y: 217, distance: 57.8
click at [85, 213] on input "checkbox" at bounding box center [83, 213] width 7 height 7
click at [486, 252] on div "Atjaunināt atlasi" at bounding box center [483, 253] width 32 height 8
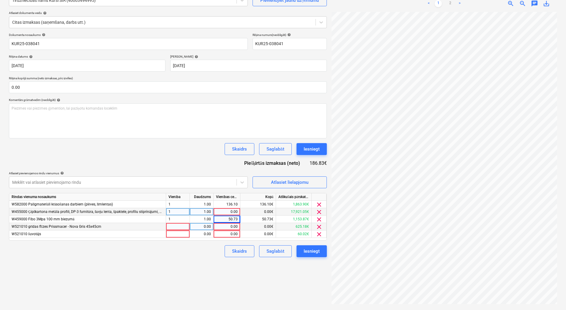
click at [183, 226] on div at bounding box center [178, 226] width 24 height 7
type input "1"
click at [194, 227] on div "0.00" at bounding box center [201, 226] width 19 height 7
click at [231, 226] on div "0.00" at bounding box center [227, 226] width 22 height 7
type input "26.45"
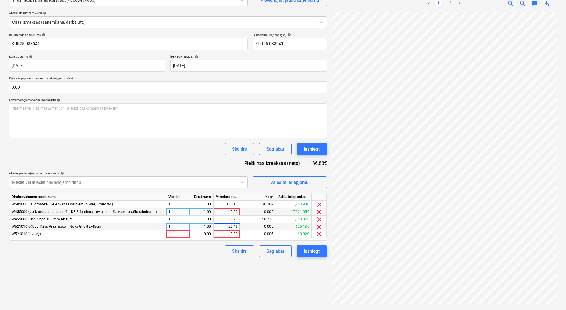
click at [211, 253] on div "Skaidrs Saglabāt Iesniegt" at bounding box center [168, 251] width 318 height 12
click at [319, 236] on span "clear" at bounding box center [319, 234] width 7 height 7
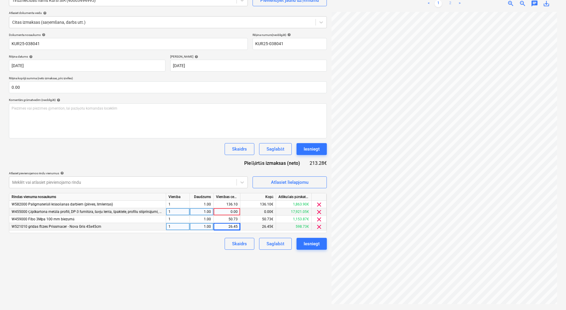
click at [450, 3] on link "2" at bounding box center [450, 3] width 7 height 7
click at [235, 211] on div "0.00" at bounding box center [227, 211] width 22 height 7
type input "871.6"
click at [197, 254] on div "Izveidot jaunu dokumentu Izvēlieties uzņēmumu Tirdzniecības nams Kurši SIA (400…" at bounding box center [168, 139] width 323 height 338
click at [266, 242] on button "Saglabāt" at bounding box center [275, 244] width 32 height 12
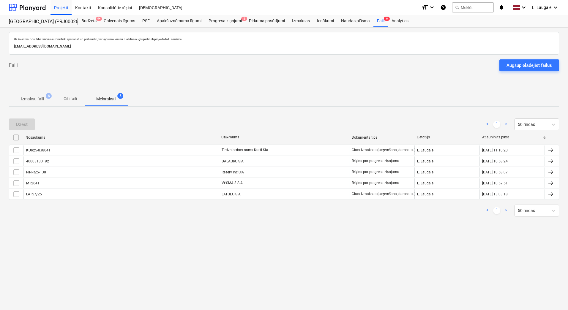
click at [43, 103] on span "Izmaksu faili 6" at bounding box center [32, 99] width 47 height 11
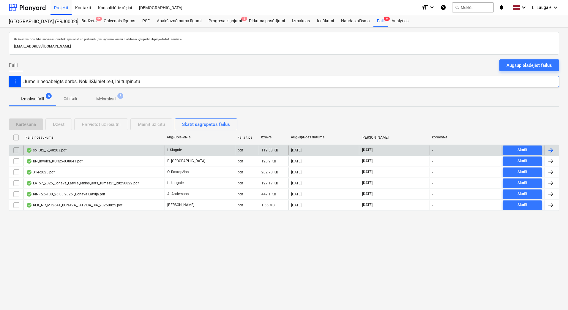
click at [128, 152] on div "so13f2_lv_40203.pdf" at bounding box center [93, 151] width 141 height 10
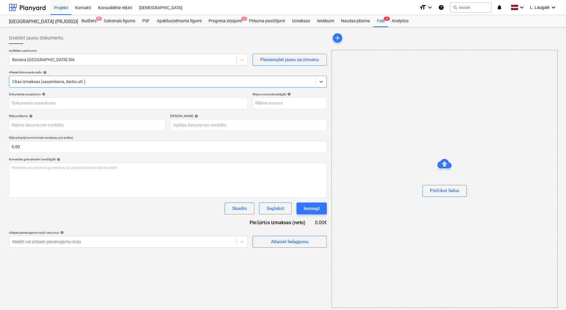
type input "2531010581"
type input "[DATE]"
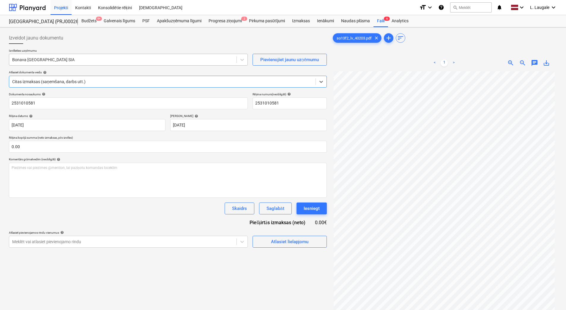
click at [65, 56] on div "Bonava [GEOGRAPHIC_DATA] SIA" at bounding box center [122, 60] width 227 height 8
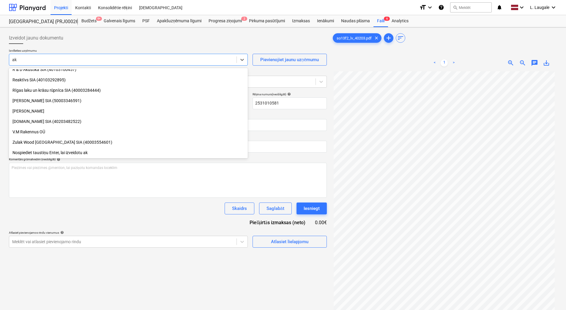
scroll to position [244, 0]
type input "ak f"
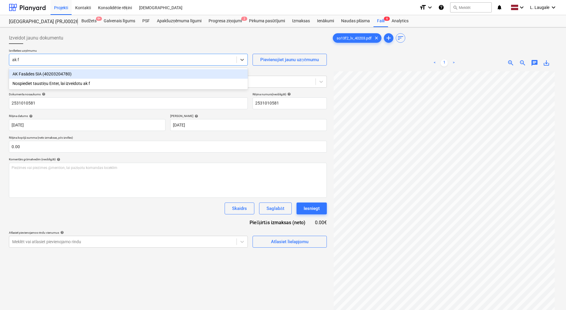
click at [84, 75] on div "AK Fasādes SIA (40203204780)" at bounding box center [128, 74] width 239 height 10
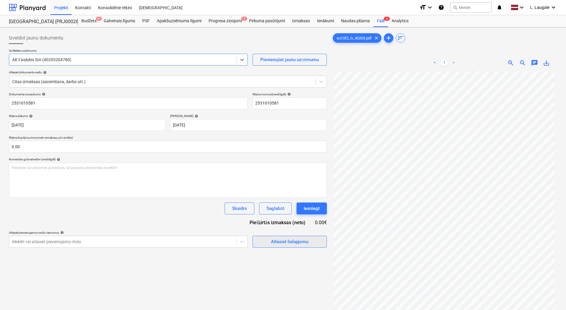
click at [265, 237] on button "Atlasiet lielapjomu" at bounding box center [290, 242] width 74 height 12
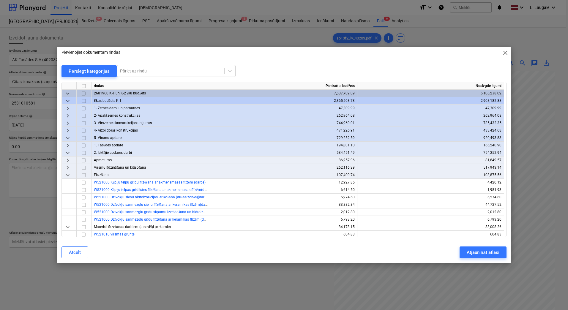
click at [69, 145] on span "keyboard_arrow_right" at bounding box center [67, 145] width 7 height 7
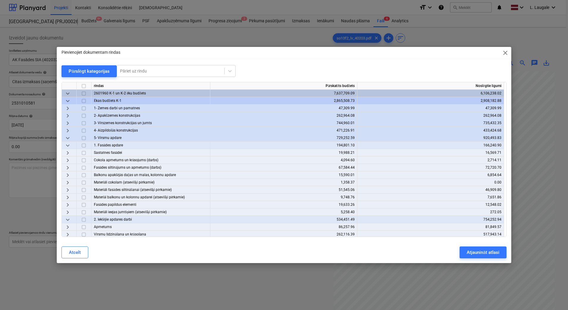
click at [70, 156] on span "keyboard_arrow_right" at bounding box center [67, 152] width 7 height 7
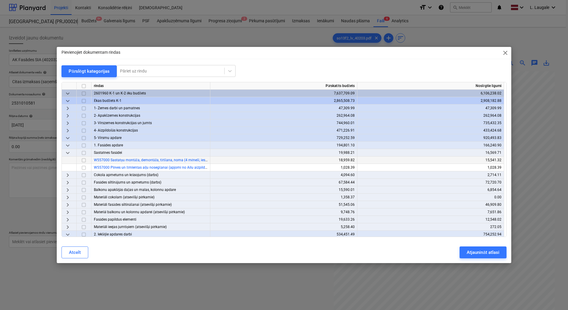
click at [84, 160] on input "checkbox" at bounding box center [83, 160] width 7 height 7
click at [483, 253] on div "Atjaunināt atlasi" at bounding box center [483, 253] width 32 height 8
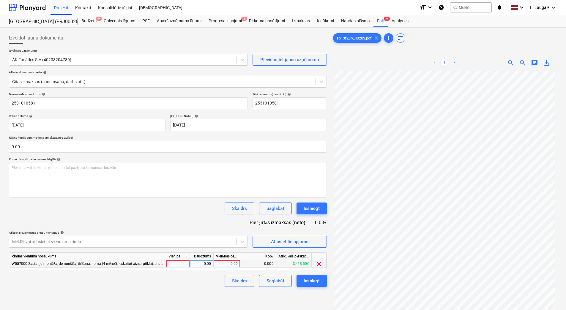
click at [178, 263] on div at bounding box center [178, 263] width 24 height 7
type input "1"
click at [202, 261] on div "0.00" at bounding box center [201, 263] width 19 height 7
type input "1"
click at [227, 261] on div "0.00" at bounding box center [227, 263] width 22 height 7
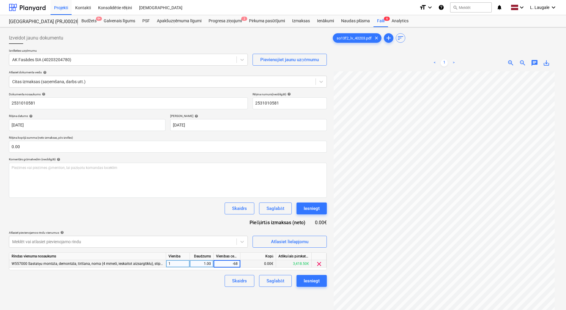
type input "-684"
click at [216, 281] on div "Skaidrs Saglabāt Iesniegt" at bounding box center [168, 281] width 318 height 12
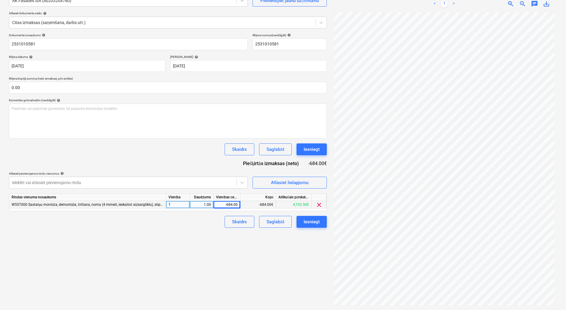
scroll to position [59, 0]
click at [275, 223] on div "Saglabāt" at bounding box center [276, 222] width 18 height 8
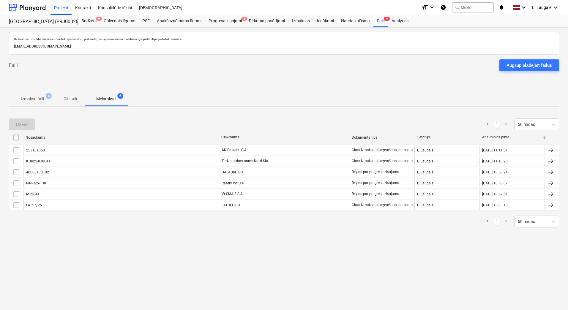
click at [35, 99] on p "Izmaksu faili" at bounding box center [32, 99] width 23 height 6
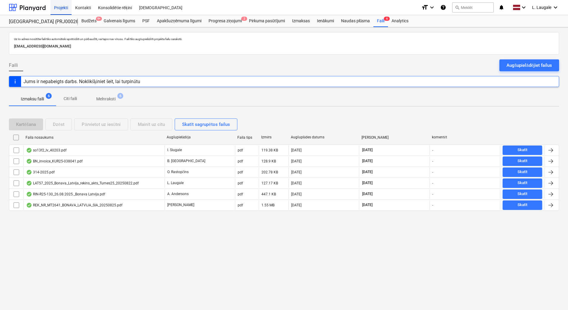
click at [63, 9] on div "Projekti" at bounding box center [61, 7] width 21 height 15
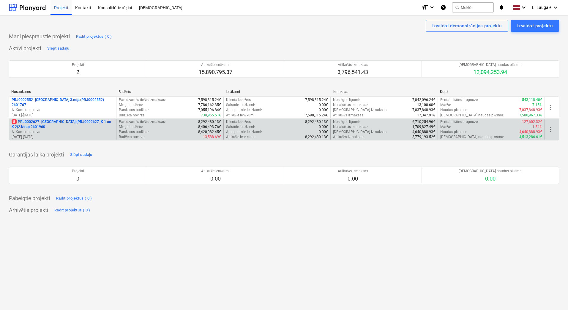
click at [98, 126] on p "8 PRJ0002627 - [GEOGRAPHIC_DATA] (PRJ0002627, K-1 un K-2(2.kārta) 2601960" at bounding box center [63, 124] width 102 height 10
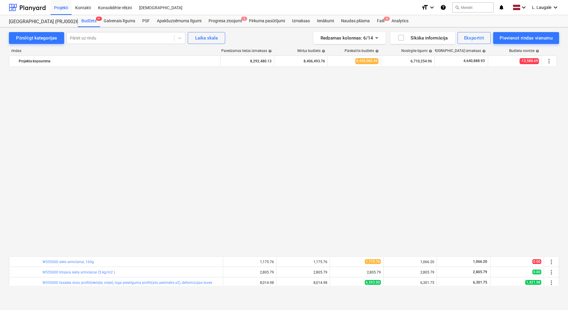
scroll to position [396, 0]
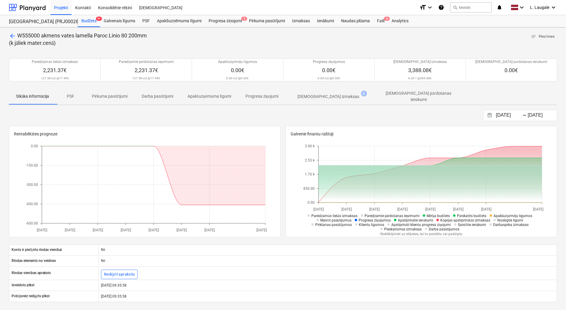
click at [324, 95] on p "[DEMOGRAPHIC_DATA] izmaksas" at bounding box center [328, 97] width 62 height 6
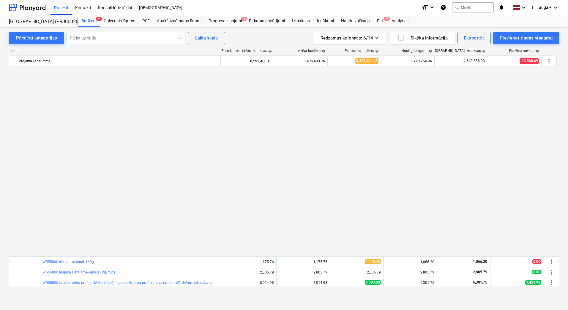
scroll to position [396, 0]
